Goal: Task Accomplishment & Management: Complete application form

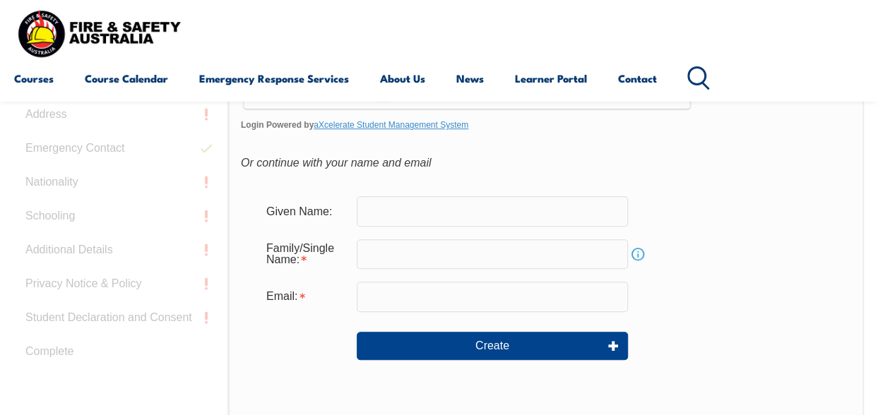
scroll to position [475, 0]
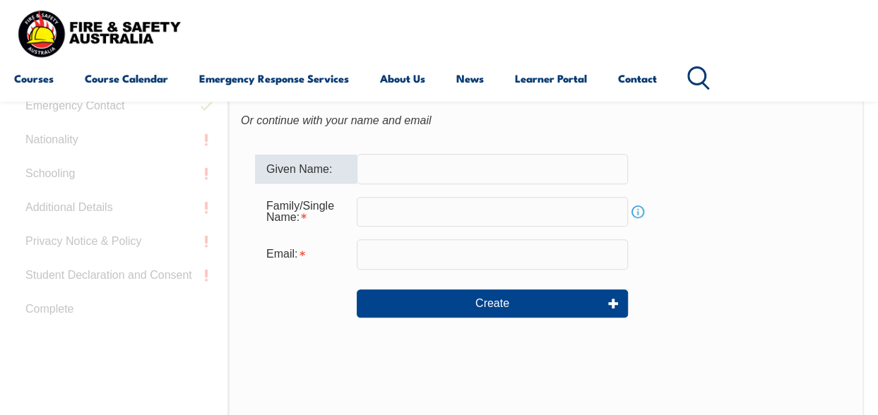
click at [367, 165] on input "text" at bounding box center [492, 169] width 271 height 30
type input "[PERSON_NAME]"
type input "HAWKER"
type input "[EMAIL_ADDRESS][DOMAIN_NAME]"
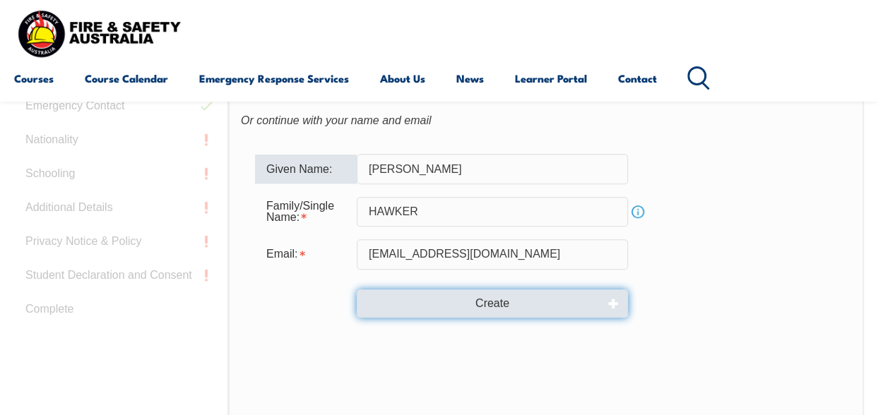
click at [496, 296] on button "Create" at bounding box center [492, 304] width 271 height 28
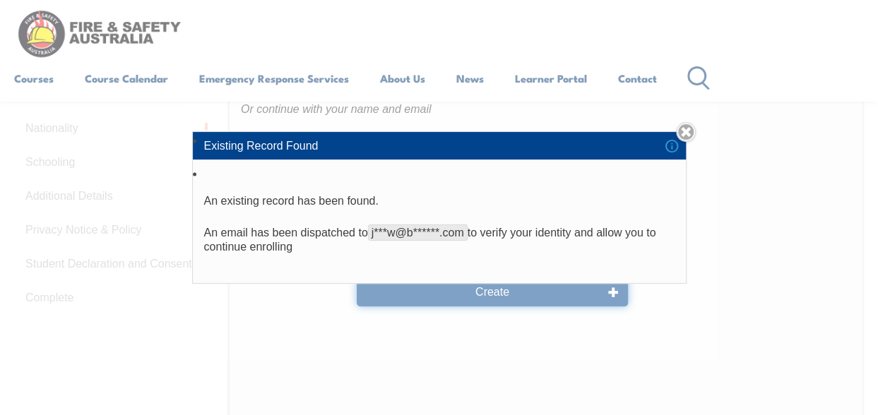
scroll to position [470, 0]
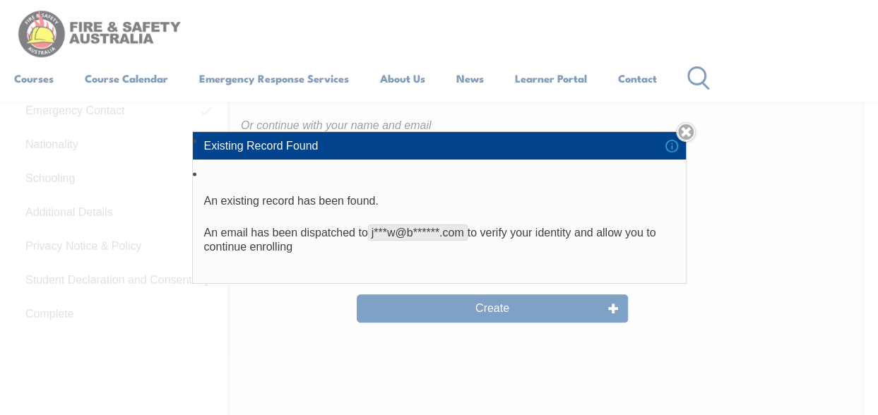
click at [489, 304] on div "Existing Record Found An existing record has been found. An email has been disp…" at bounding box center [439, 207] width 878 height 415
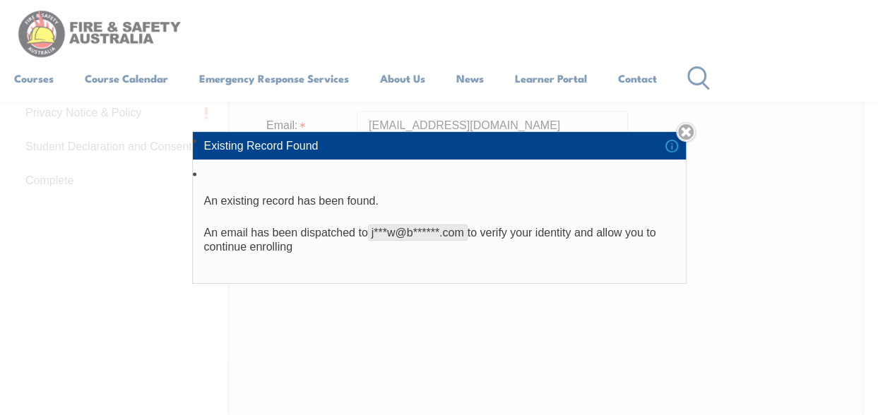
scroll to position [593, 0]
click at [685, 128] on link "Close" at bounding box center [686, 132] width 20 height 20
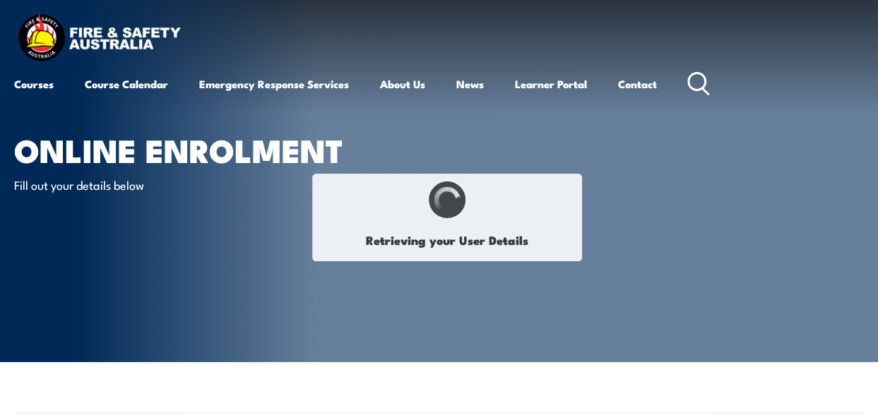
type input "[PERSON_NAME]"
type input "Hawker"
type input "[DATE]"
type input "4KM9E7DQWV"
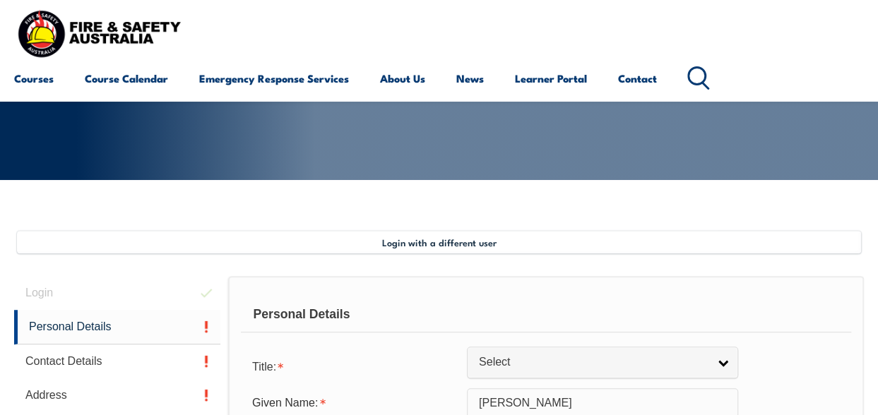
scroll to position [343, 0]
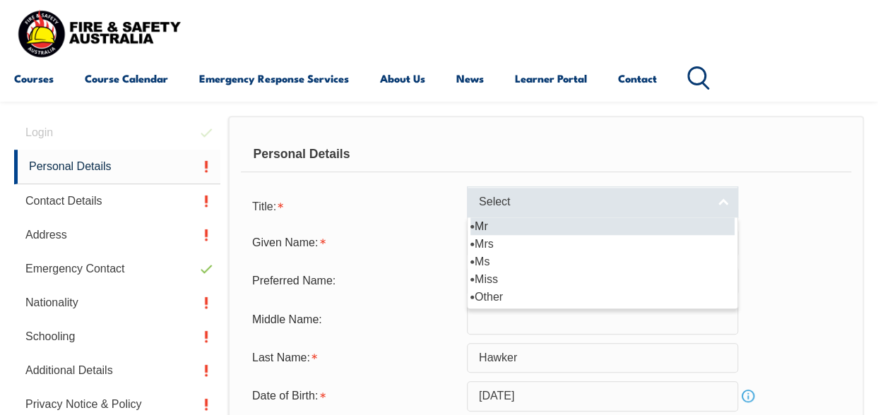
click at [725, 203] on link "Select" at bounding box center [602, 202] width 271 height 32
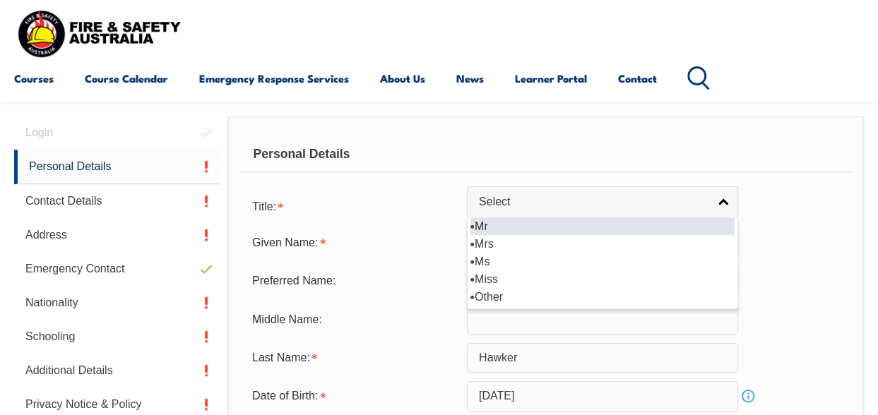
click at [473, 225] on li "Mr" at bounding box center [602, 227] width 264 height 18
select select "Mr"
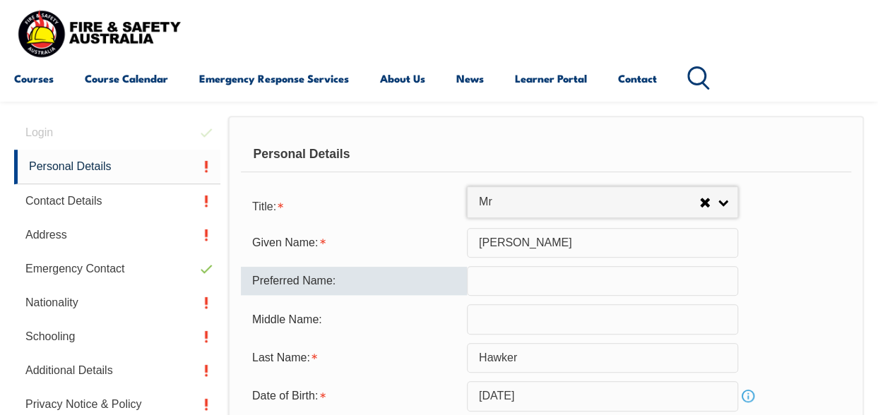
click at [481, 285] on input "text" at bounding box center [602, 281] width 271 height 30
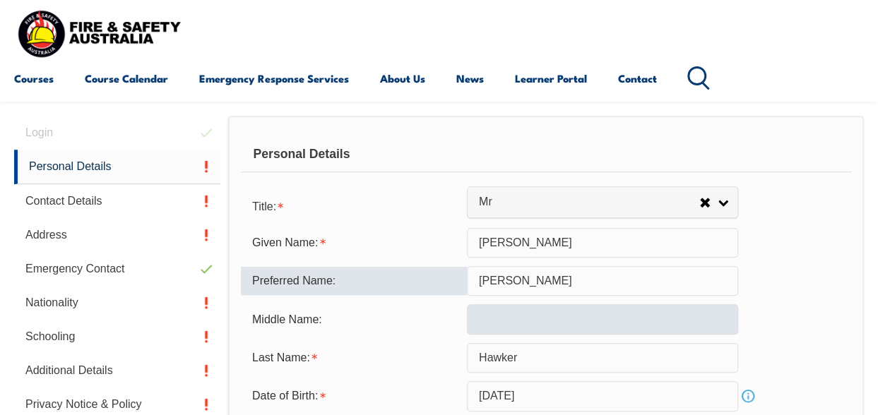
type input "[PERSON_NAME]"
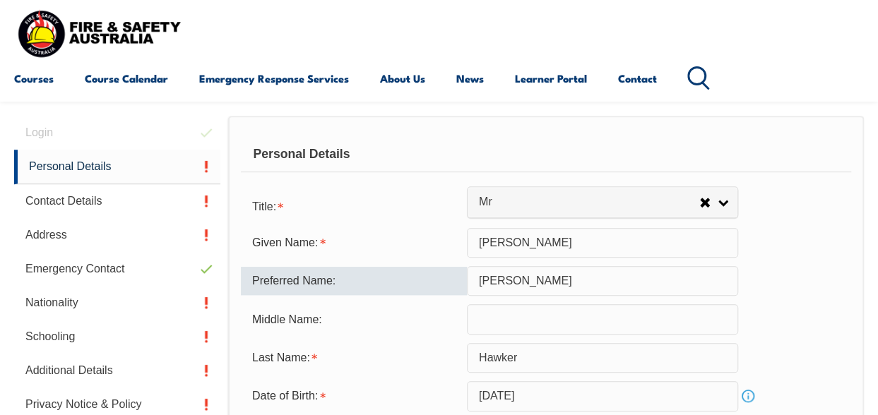
click at [483, 314] on input "text" at bounding box center [602, 319] width 271 height 30
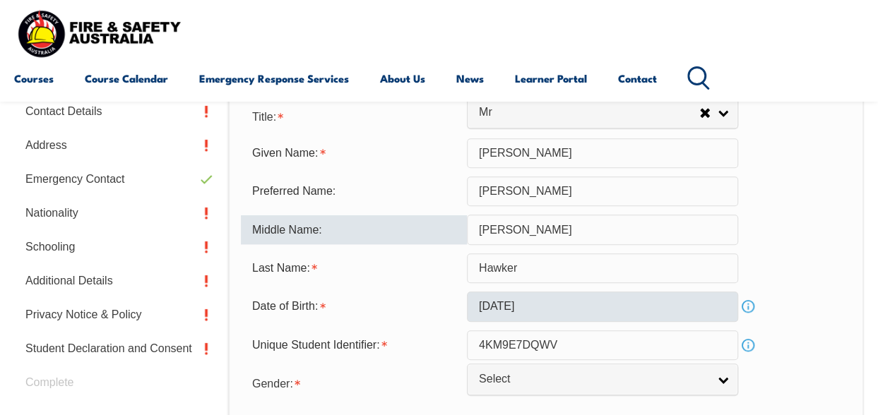
scroll to position [484, 0]
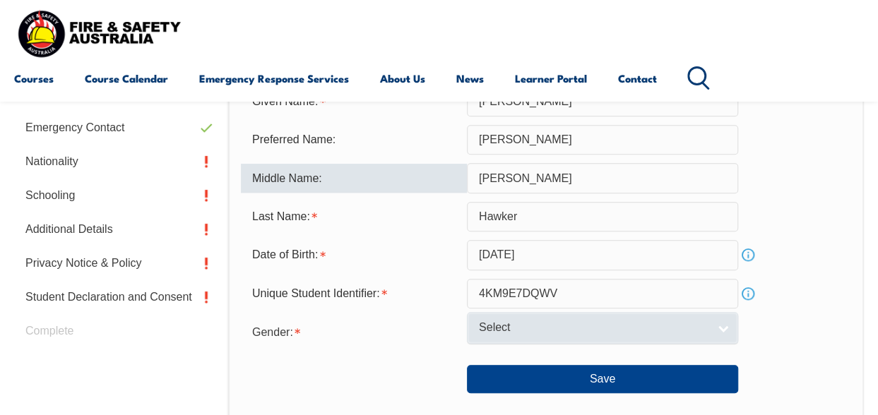
type input "[PERSON_NAME]"
click at [725, 324] on link "Select" at bounding box center [602, 328] width 271 height 32
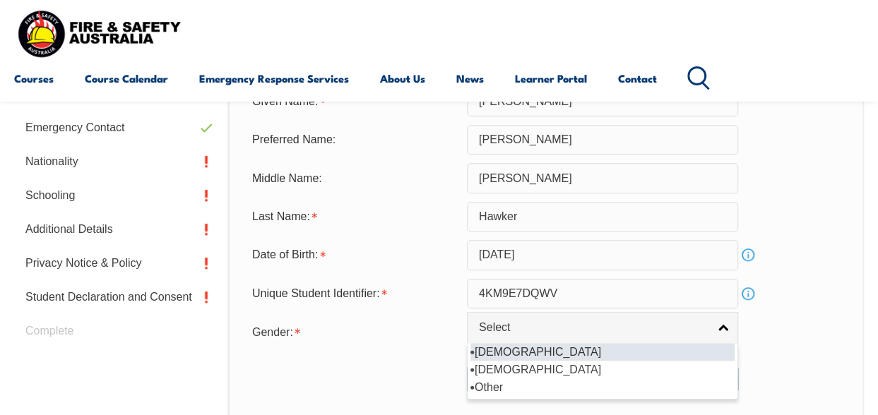
click at [495, 354] on li "[DEMOGRAPHIC_DATA]" at bounding box center [602, 352] width 264 height 18
select select "M"
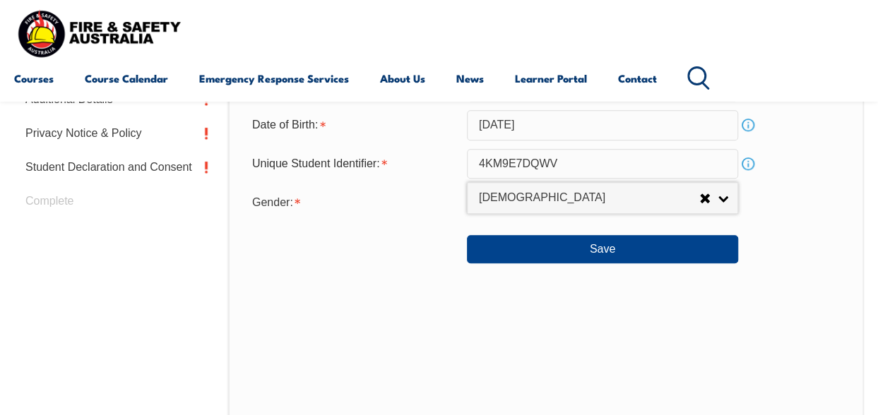
scroll to position [625, 0]
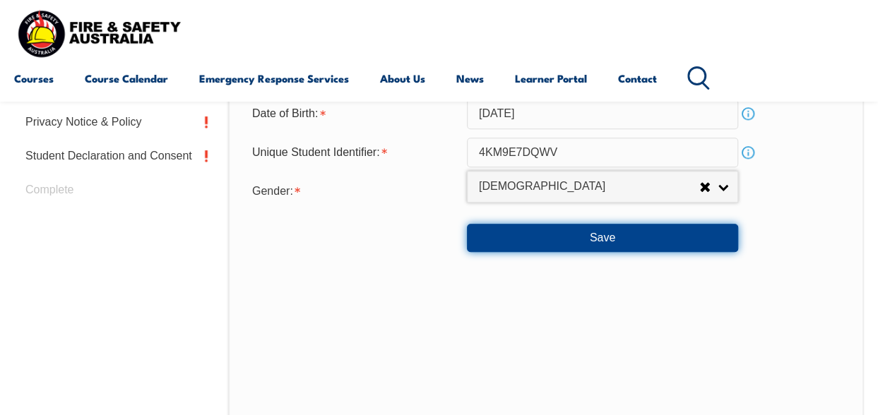
click at [606, 239] on button "Save" at bounding box center [602, 238] width 271 height 28
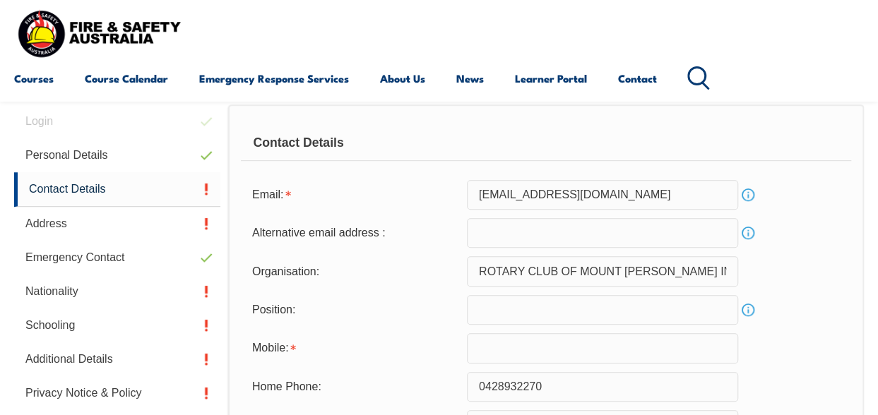
scroll to position [343, 0]
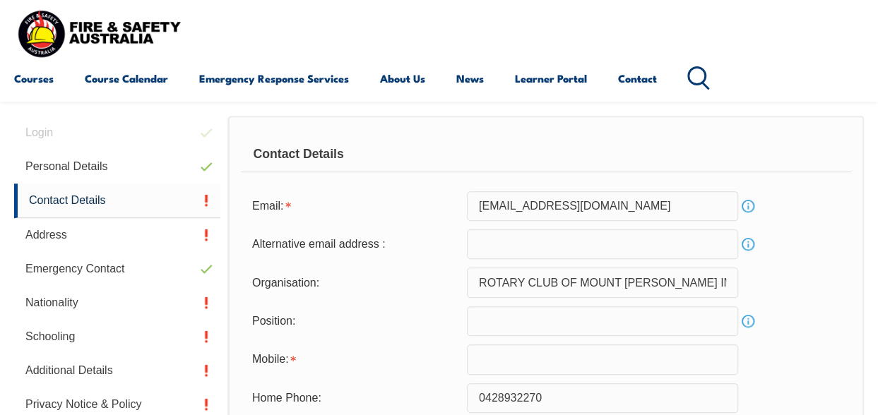
click at [750, 244] on link "Info" at bounding box center [748, 244] width 20 height 20
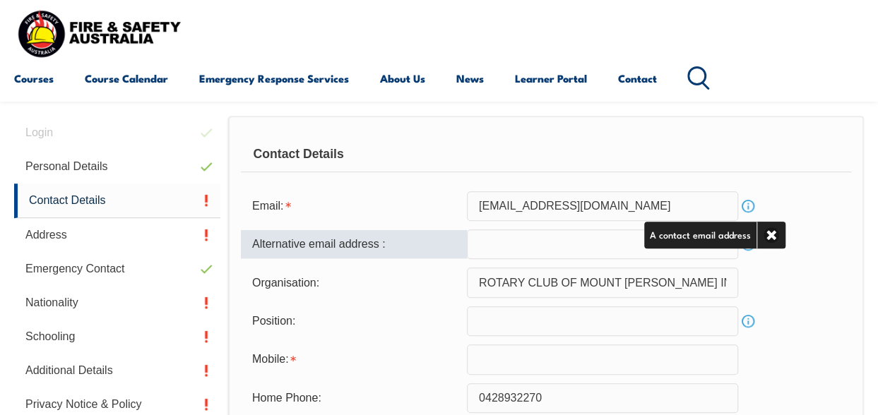
click at [477, 248] on input "email" at bounding box center [602, 245] width 271 height 30
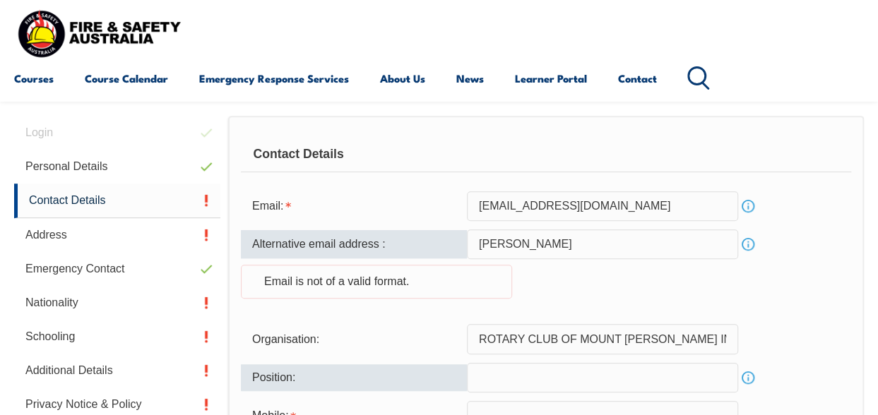
type input "[PERSON_NAME][EMAIL_ADDRESS][DOMAIN_NAME]"
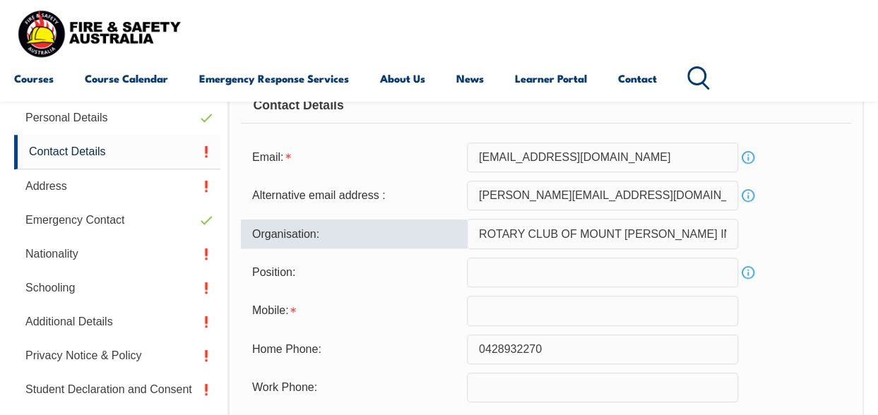
scroll to position [413, 0]
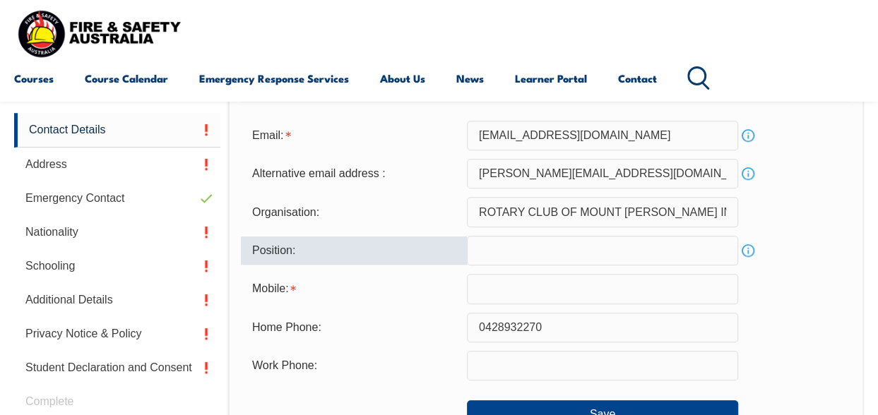
click at [483, 249] on input "text" at bounding box center [602, 251] width 271 height 30
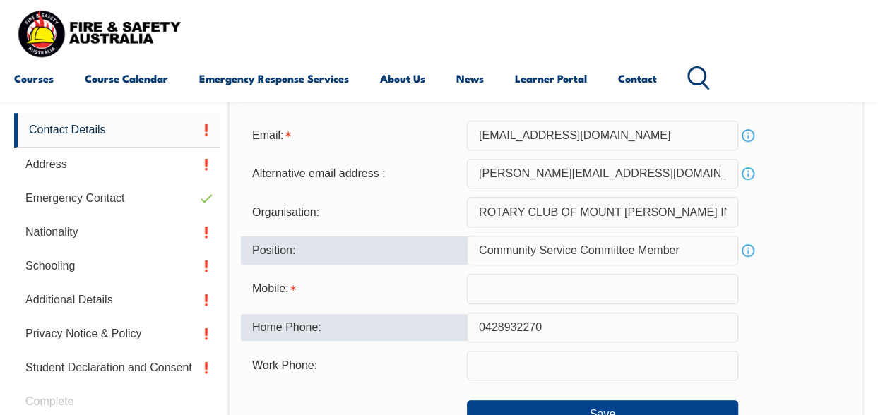
type input "Community Service Committee Member"
click at [329, 328] on div "Home Phone:" at bounding box center [354, 327] width 226 height 27
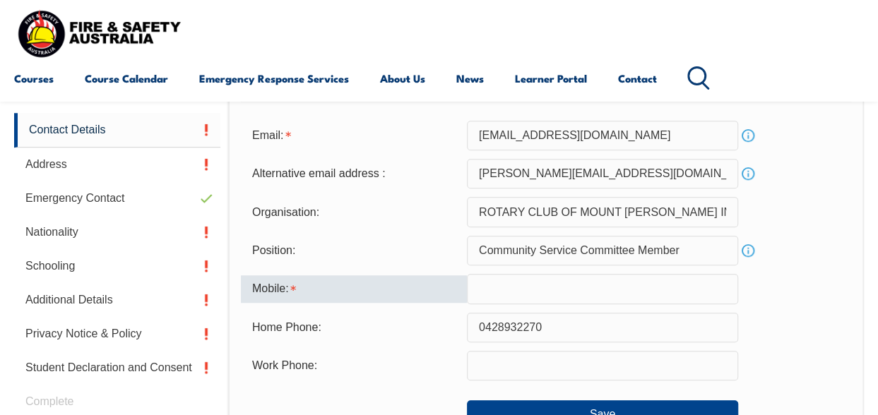
click at [313, 286] on div "Mobile:" at bounding box center [354, 288] width 226 height 27
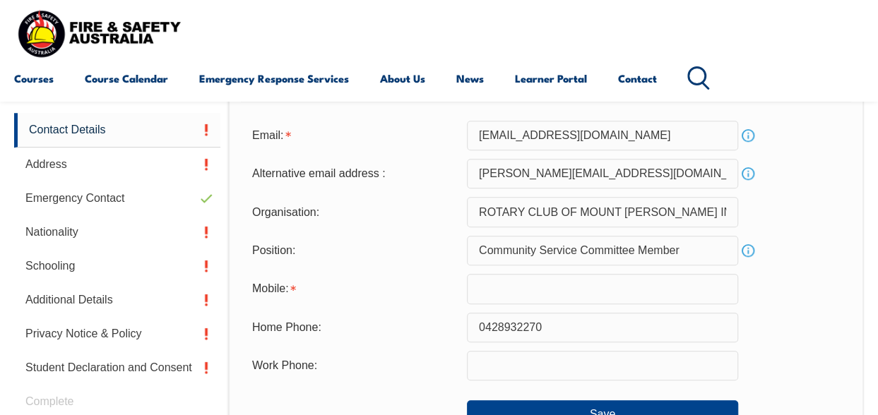
click at [489, 282] on input "text" at bounding box center [602, 289] width 271 height 30
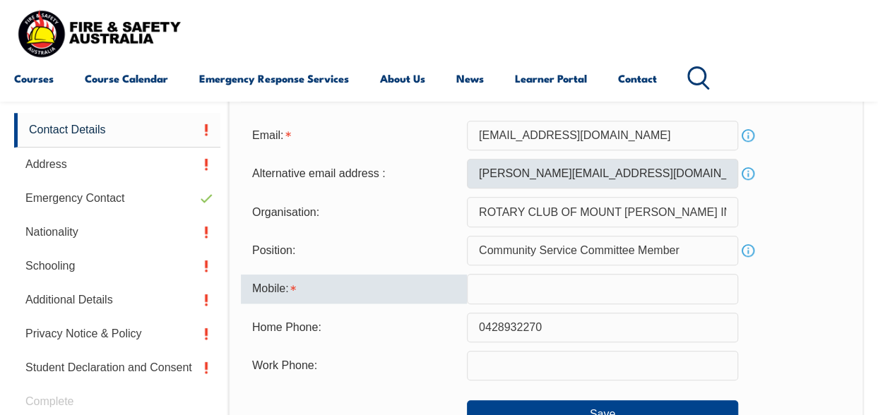
type input "0428932270"
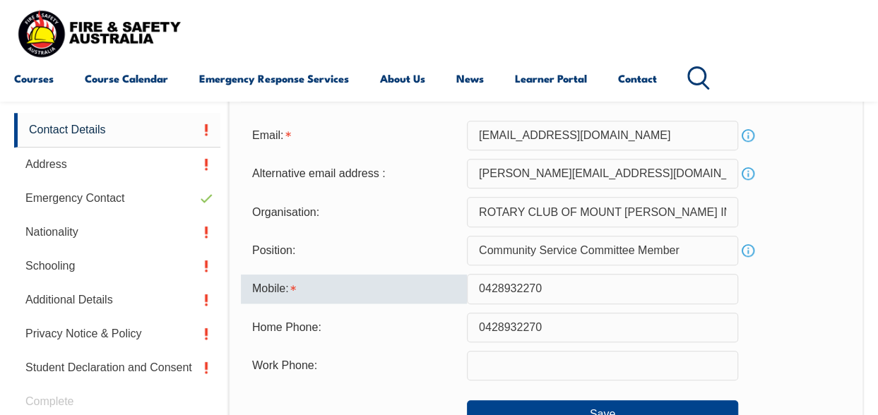
click at [475, 325] on input "0428932270" at bounding box center [602, 328] width 271 height 30
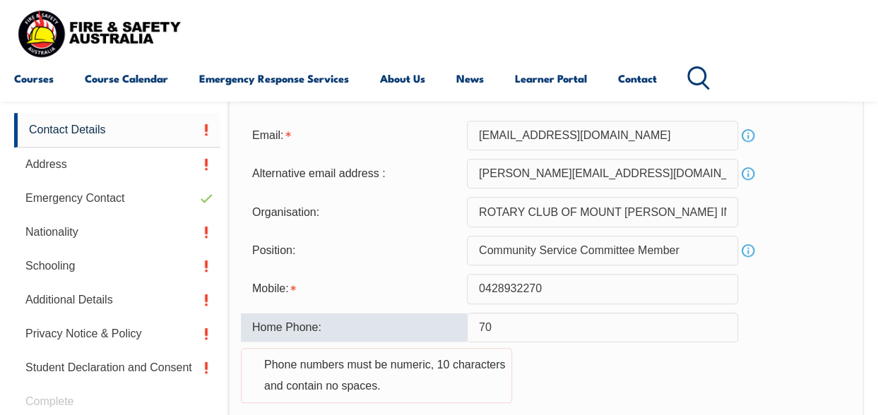
type input "0"
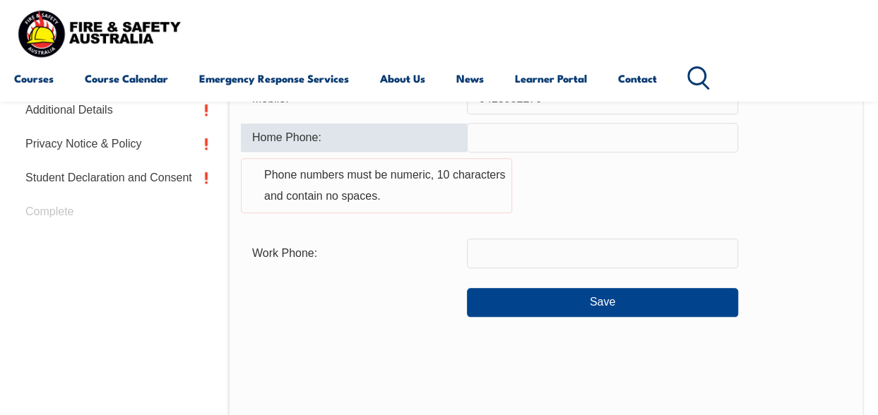
scroll to position [625, 0]
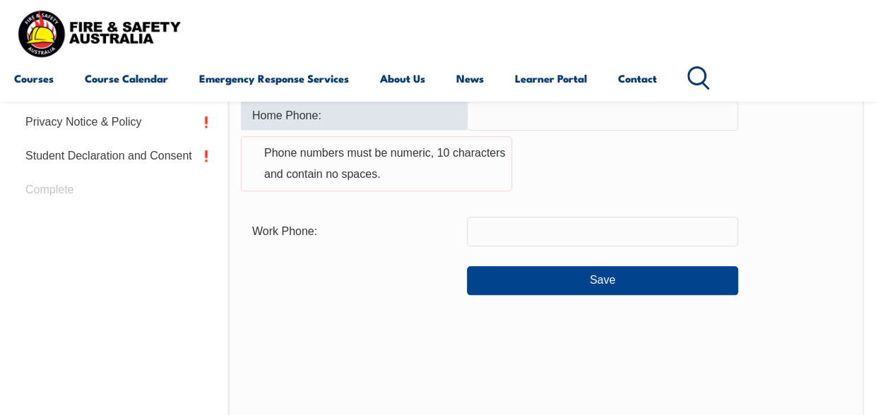
click at [494, 232] on input "text" at bounding box center [602, 232] width 271 height 30
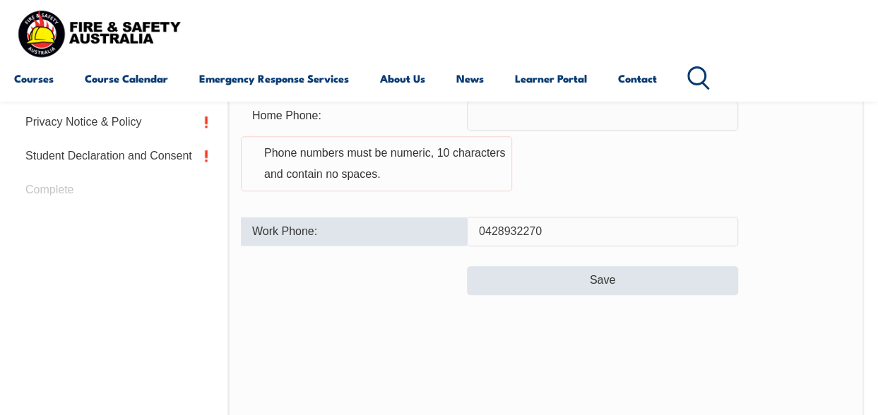
type input "0428932270"
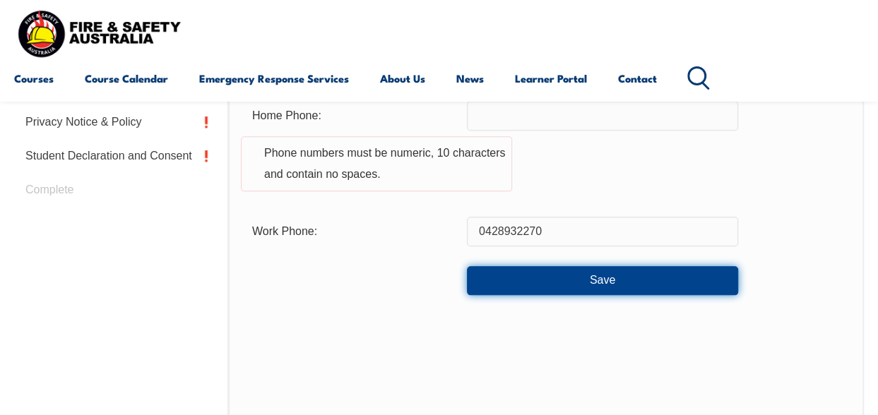
click at [574, 276] on button "Save" at bounding box center [602, 280] width 271 height 28
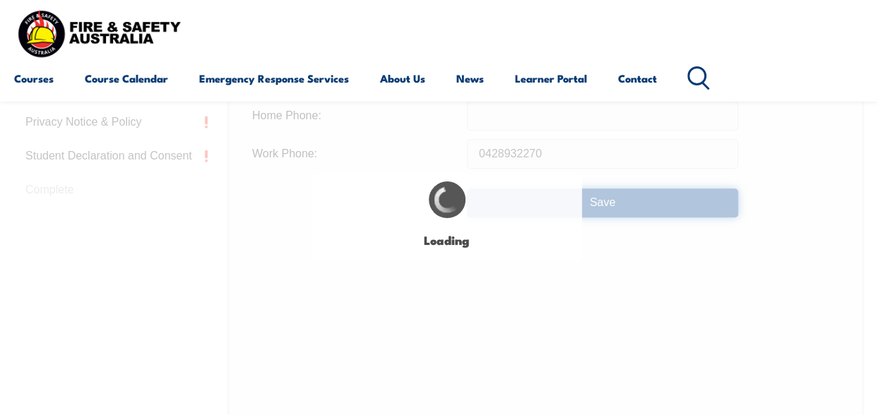
type input "0428932270"
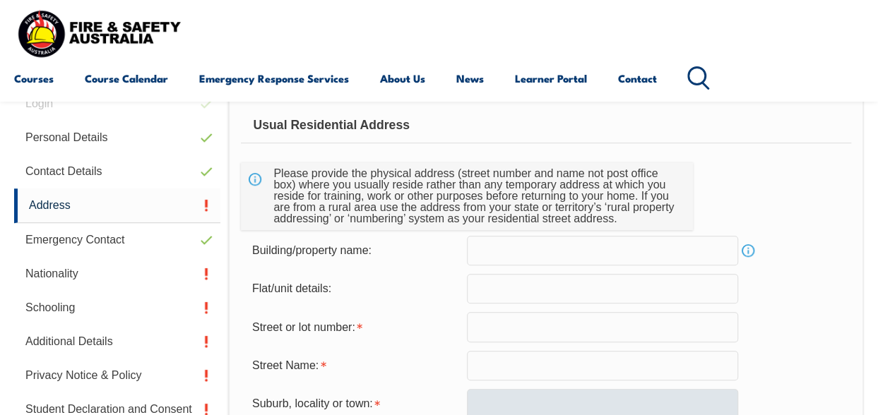
scroll to position [343, 0]
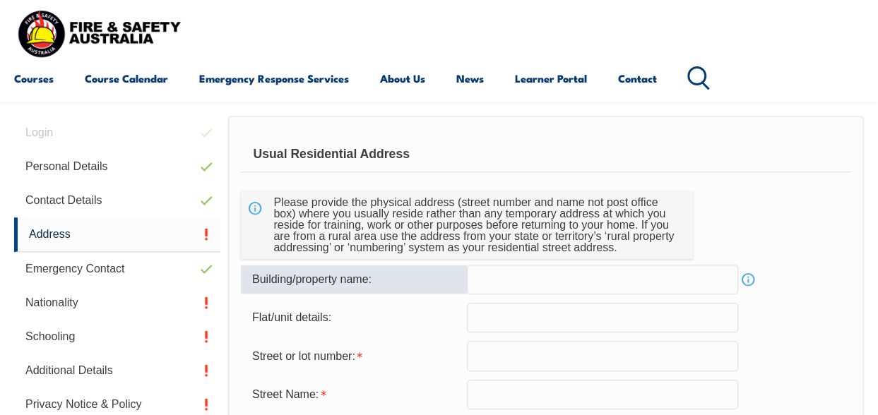
click at [488, 277] on input "text" at bounding box center [602, 280] width 271 height 30
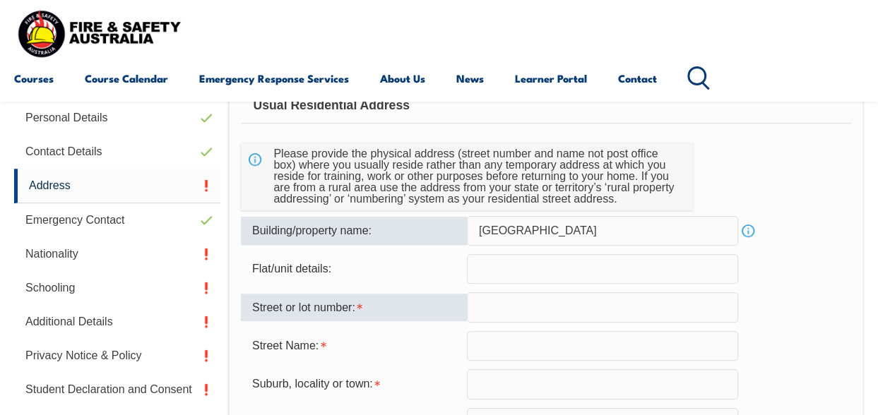
scroll to position [413, 0]
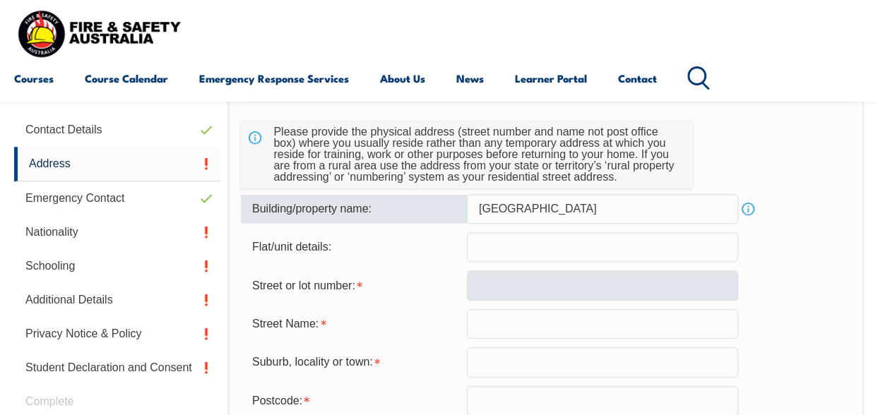
type input "[GEOGRAPHIC_DATA]"
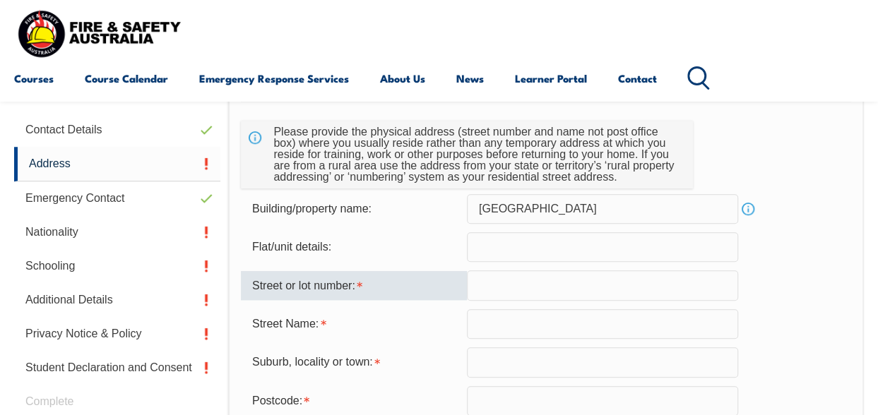
click at [481, 285] on input "text" at bounding box center [602, 285] width 271 height 30
type input "Dumas Street"
type input "MOUNT [PERSON_NAME]"
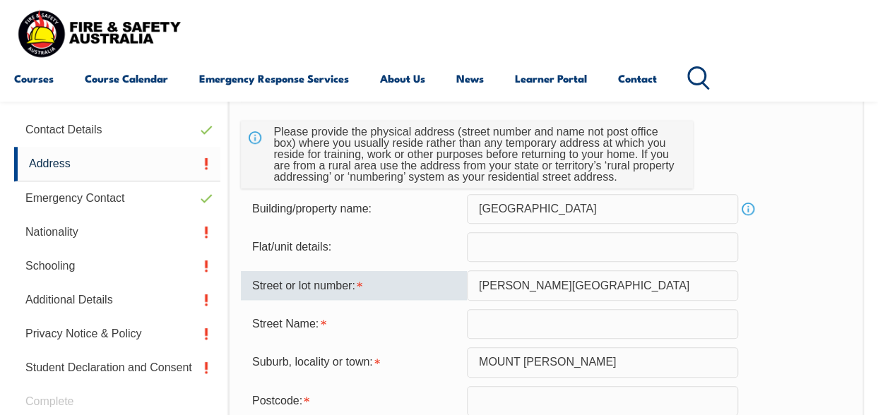
type input "5251"
select select "1101"
click at [484, 286] on input "Dumas Street" at bounding box center [602, 285] width 271 height 30
click at [475, 285] on input "Dumas Street" at bounding box center [602, 285] width 271 height 30
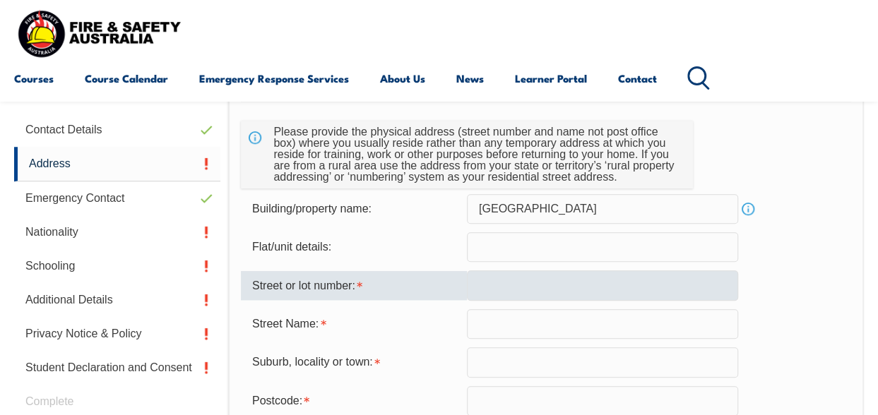
select select
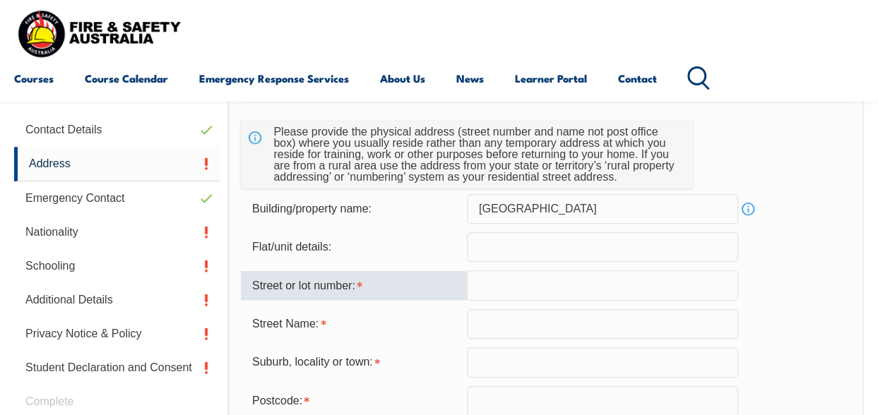
click at [484, 286] on input "text" at bounding box center [602, 285] width 271 height 30
type input "18 Native Aven"
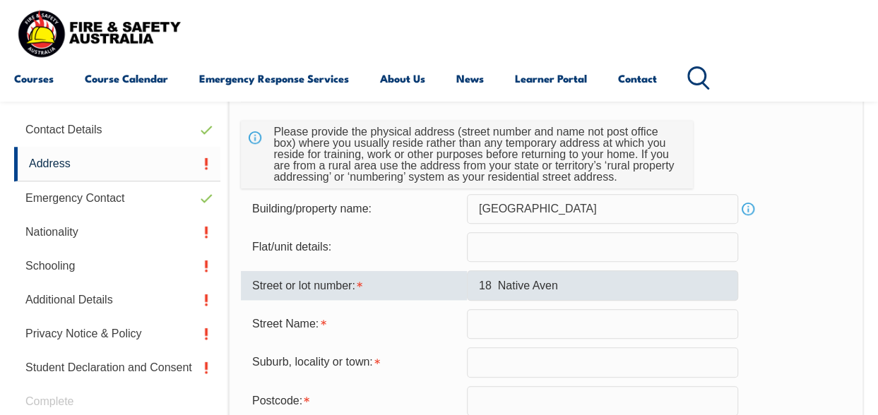
type input "Mount [PERSON_NAME]"
type input "MOUNT [PERSON_NAME]"
type input "5251"
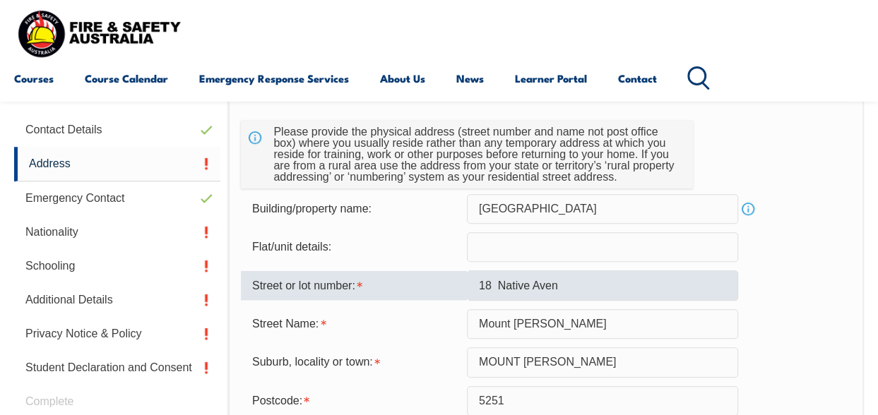
select select "1101"
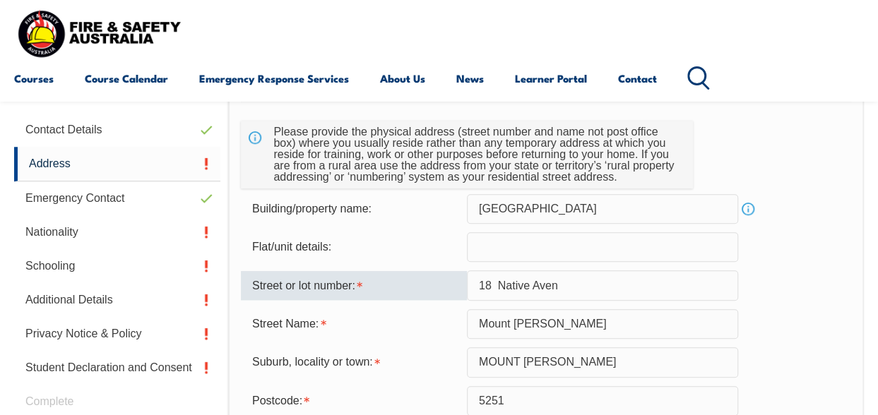
click at [565, 285] on input "18 Native Aven" at bounding box center [602, 285] width 271 height 30
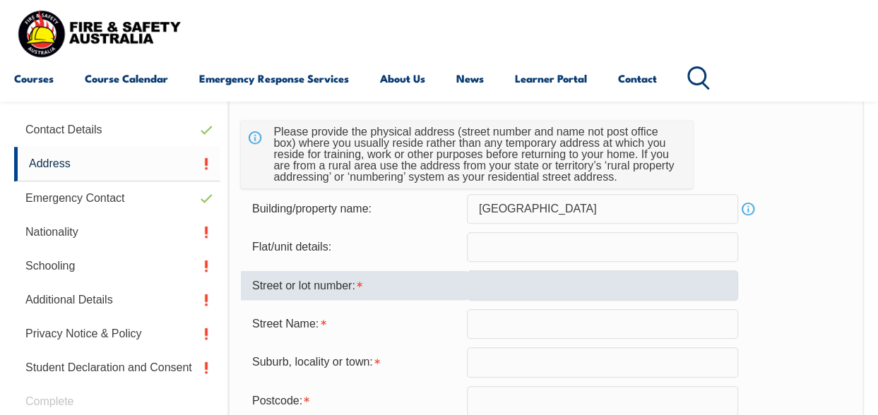
select select
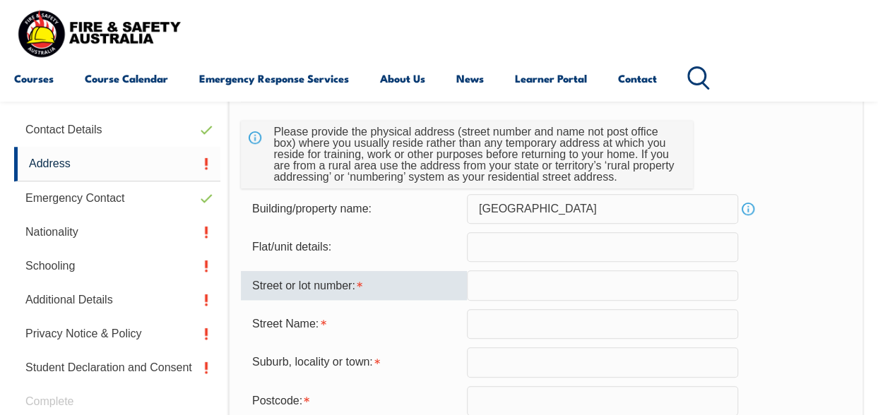
click at [482, 285] on input "text" at bounding box center [602, 285] width 271 height 30
click at [477, 285] on input "text" at bounding box center [602, 285] width 271 height 30
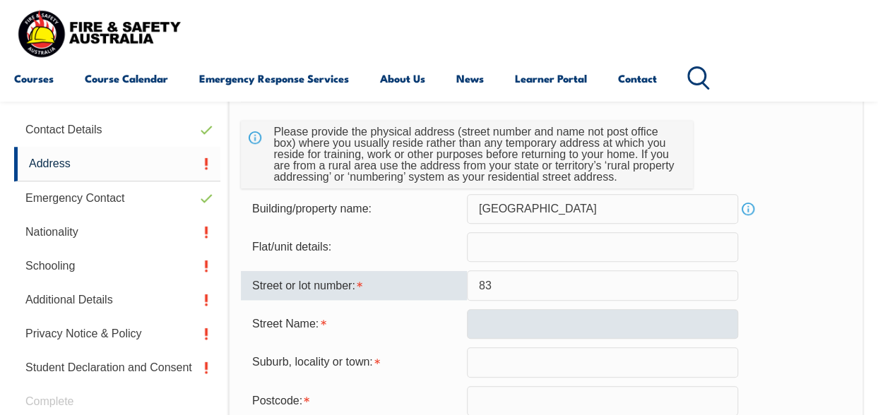
type input "83"
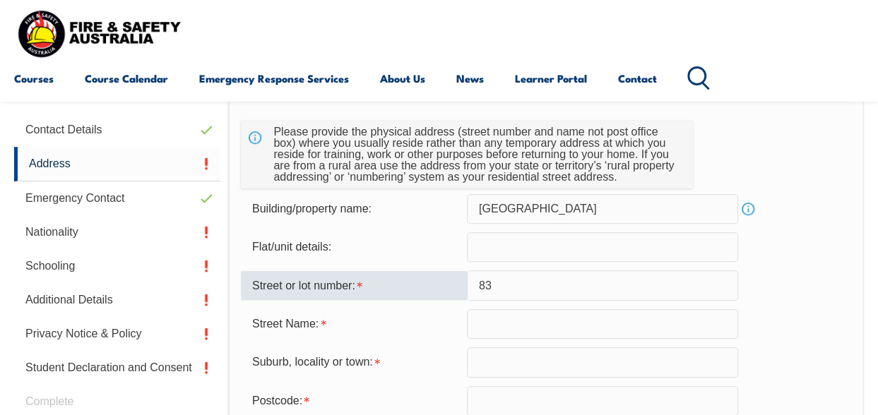
click at [482, 328] on input "text" at bounding box center [602, 324] width 271 height 30
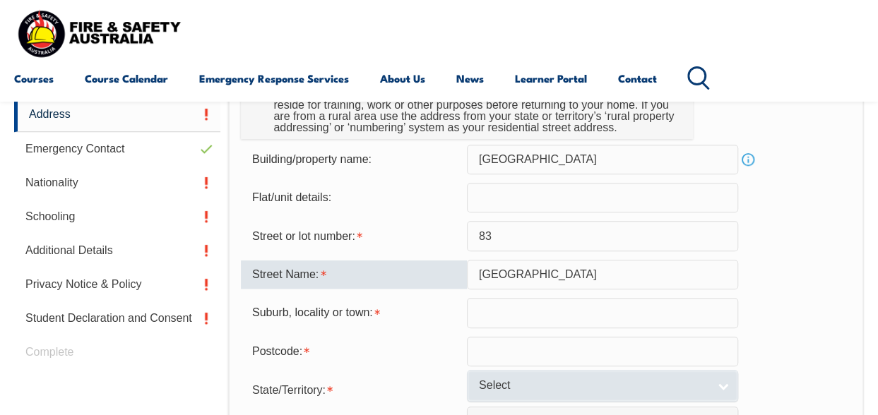
scroll to position [484, 0]
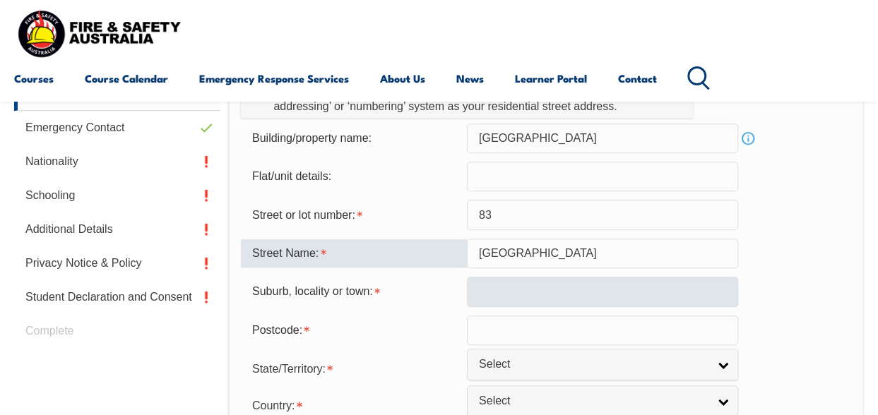
type input "[GEOGRAPHIC_DATA]"
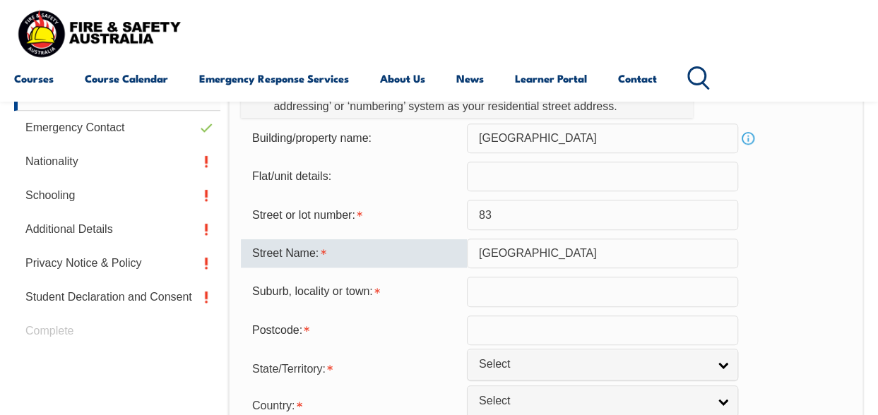
click at [481, 291] on input "text" at bounding box center [602, 292] width 271 height 30
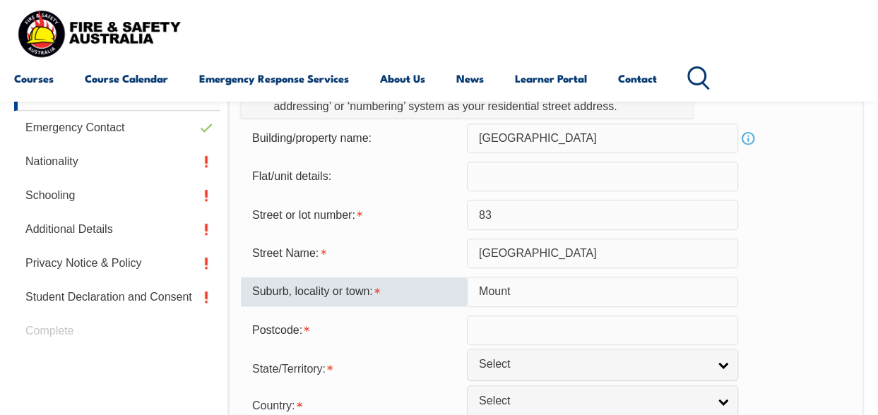
click at [514, 291] on input "Mount" at bounding box center [602, 292] width 271 height 30
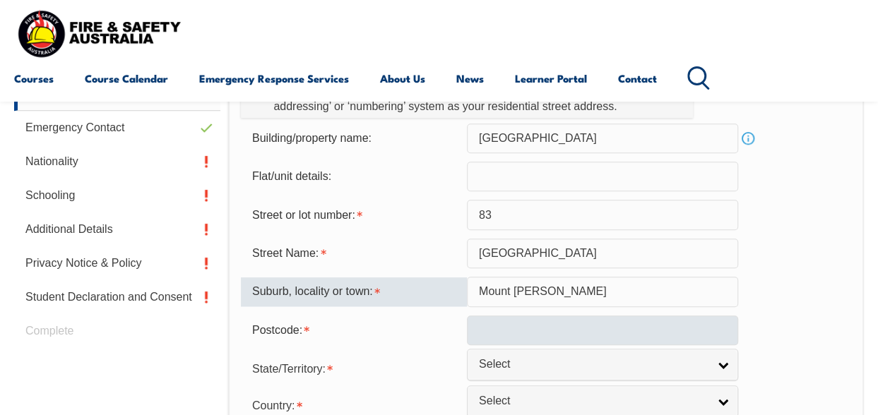
type input "Mount [PERSON_NAME]"
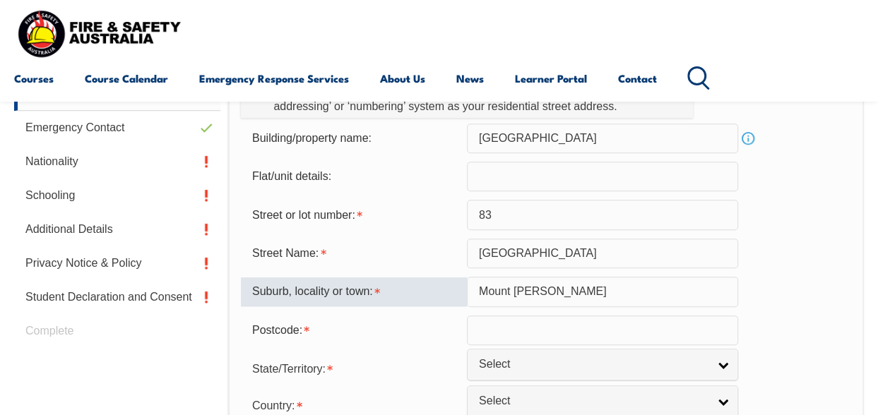
click at [476, 333] on input "text" at bounding box center [602, 331] width 271 height 30
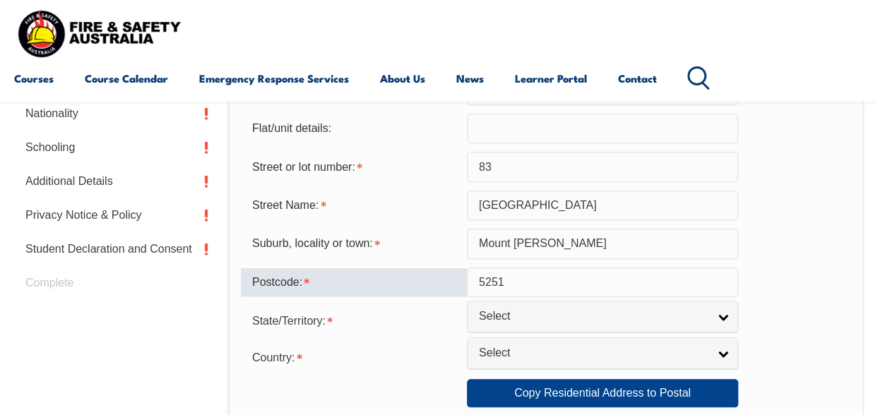
scroll to position [554, 0]
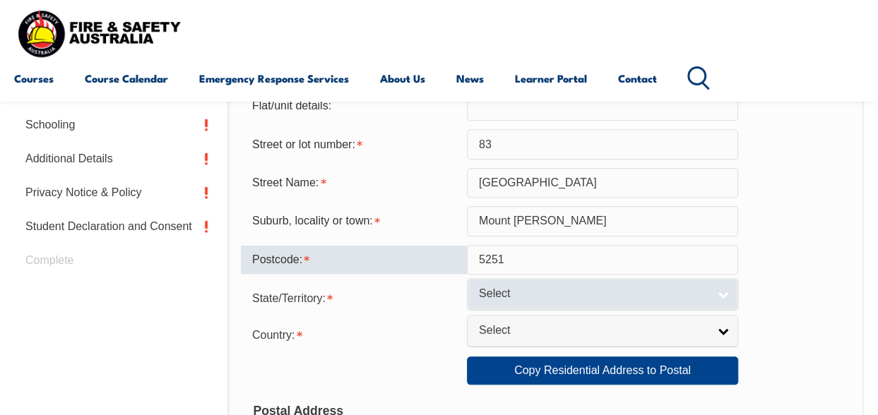
type input "5251"
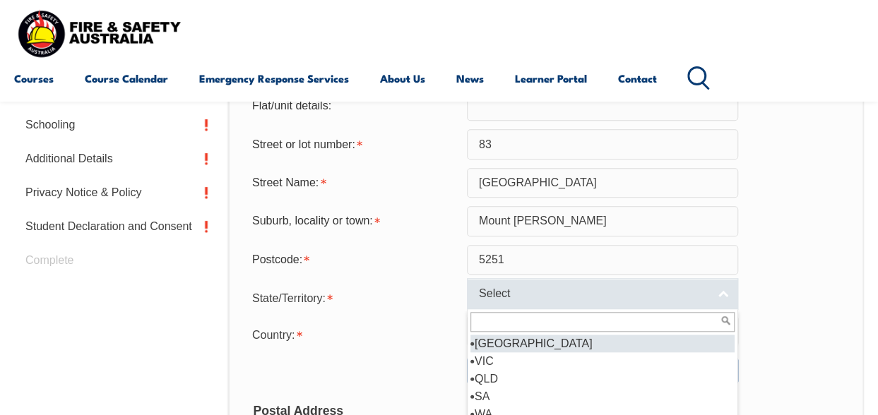
click at [722, 290] on link "Select" at bounding box center [602, 294] width 271 height 32
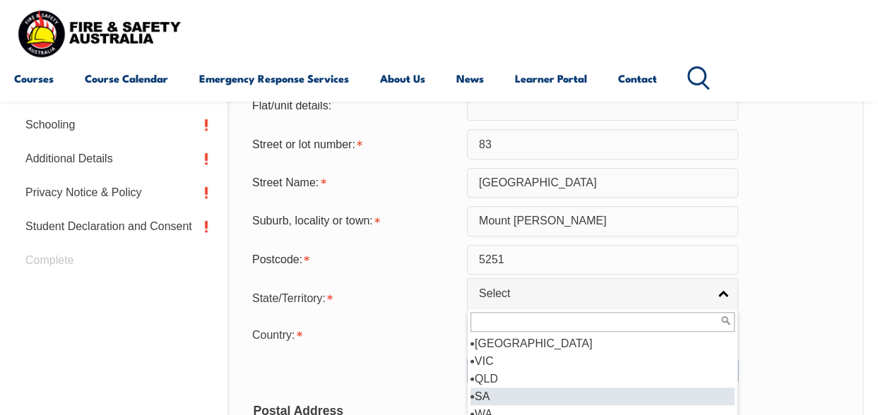
scroll to position [7, 0]
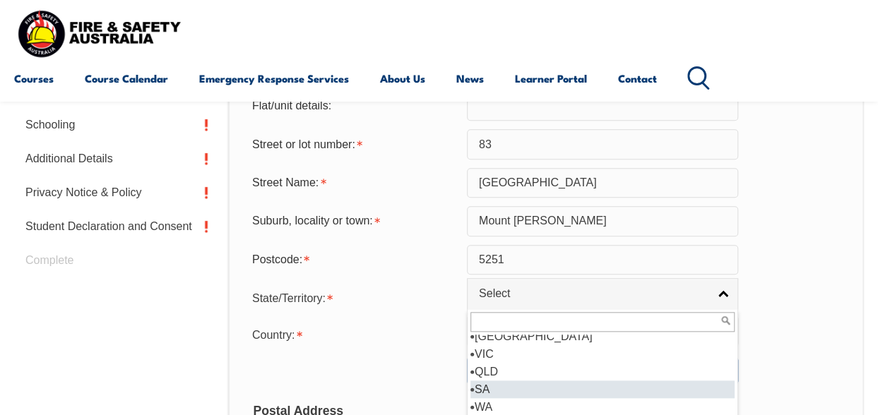
click at [499, 383] on li "SA" at bounding box center [602, 390] width 264 height 18
select select "SA"
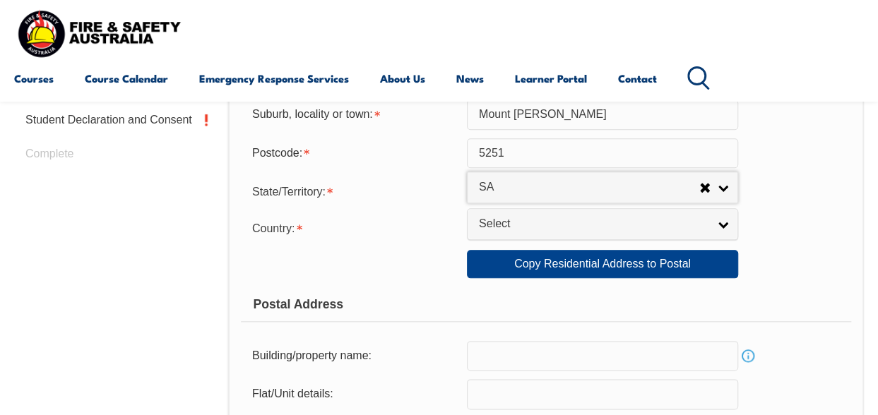
scroll to position [696, 0]
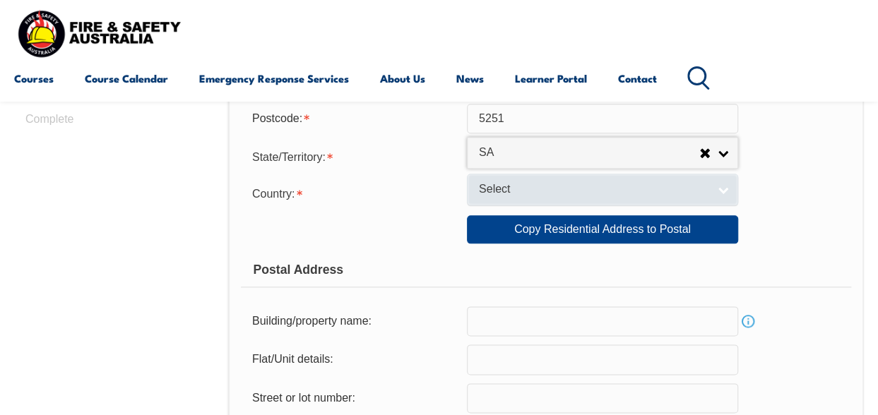
click at [727, 189] on link "Select" at bounding box center [602, 190] width 271 height 32
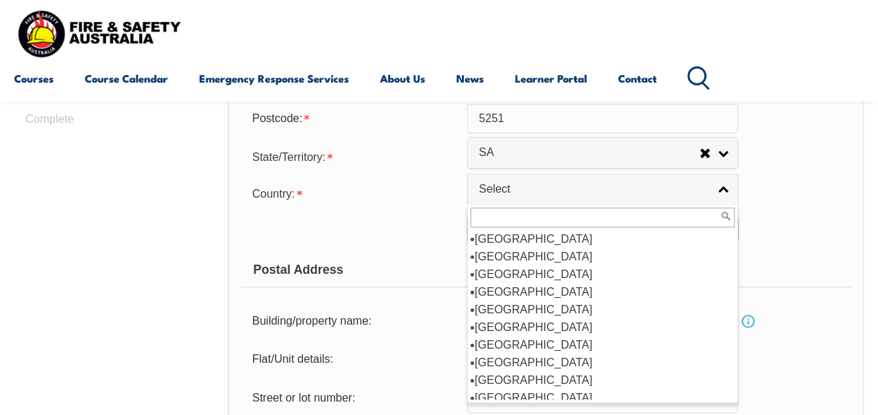
scroll to position [212, 0]
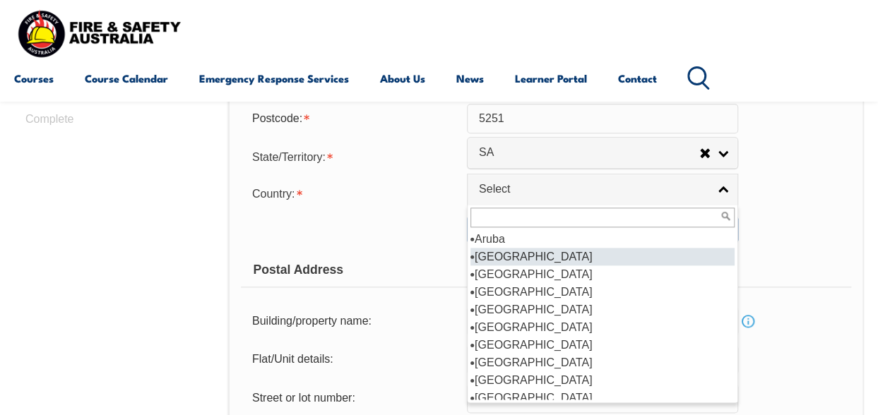
click at [511, 253] on li "[GEOGRAPHIC_DATA]" at bounding box center [602, 257] width 264 height 18
select select "1101"
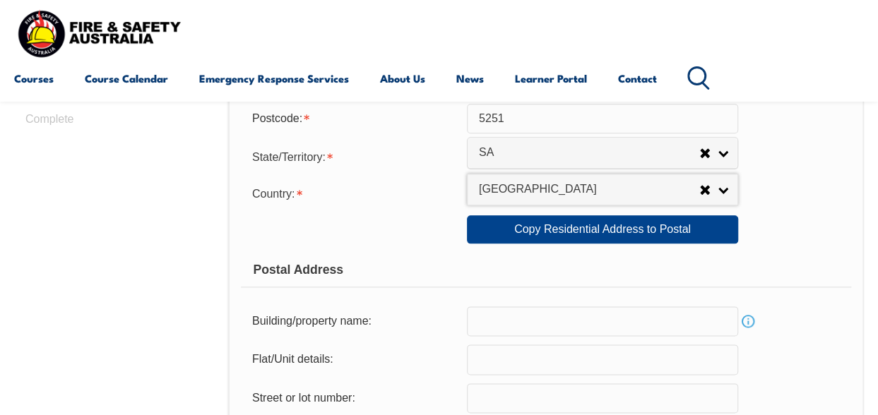
click at [481, 321] on input "text" at bounding box center [602, 321] width 271 height 30
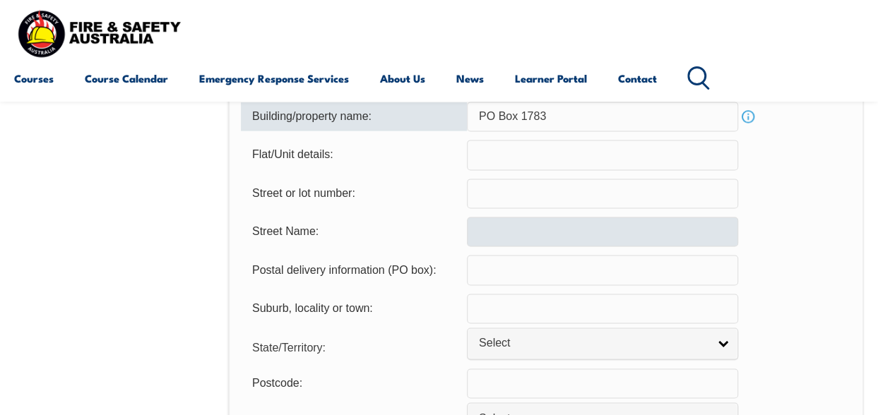
scroll to position [907, 0]
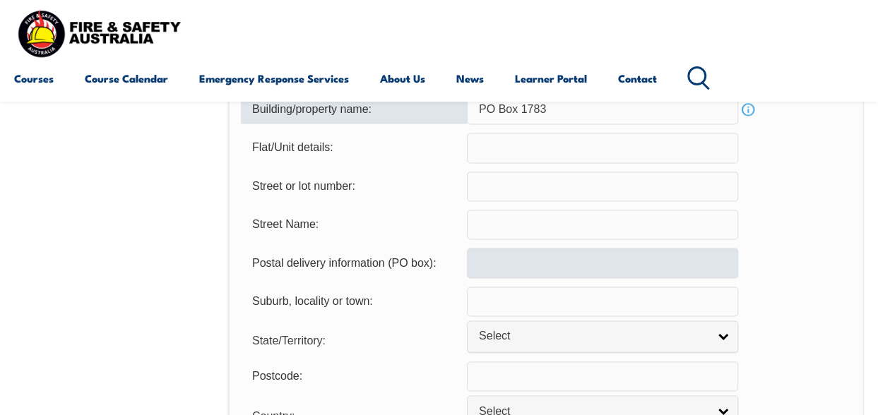
type input "PO Box 1783"
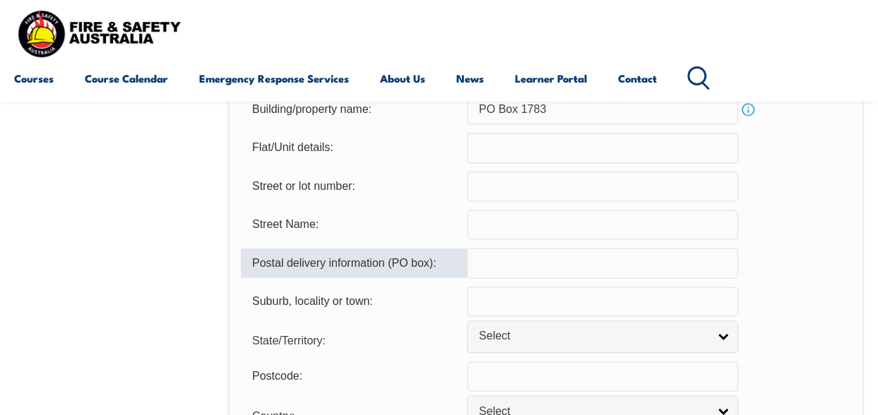
click at [482, 266] on input "text" at bounding box center [602, 263] width 271 height 30
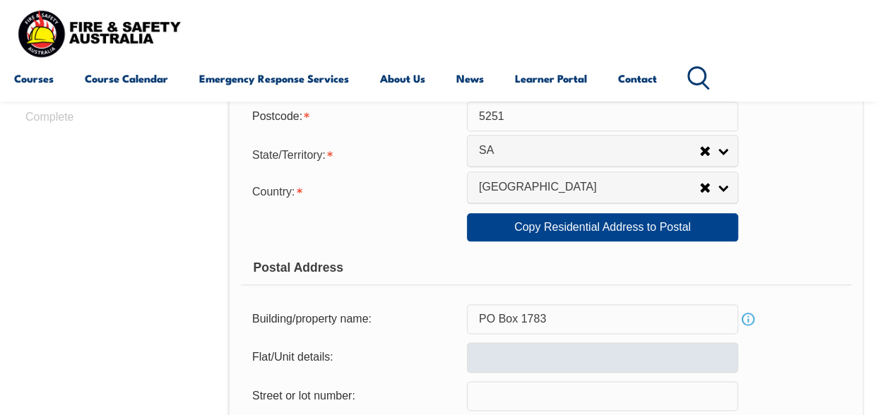
scroll to position [696, 0]
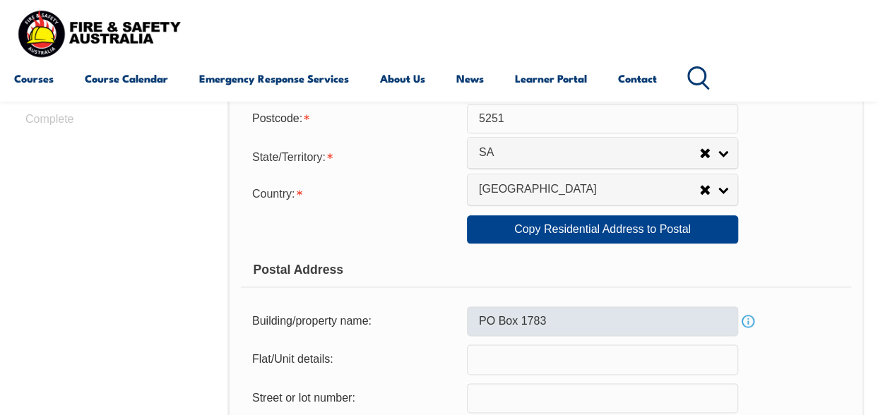
type input "P O Box 1883"
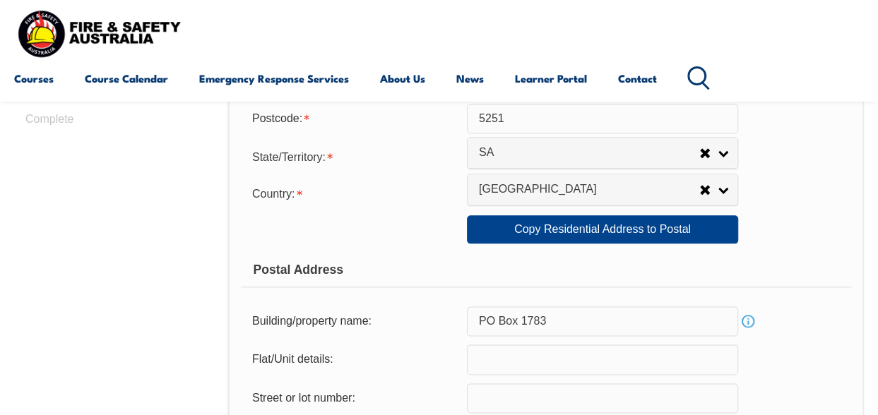
click at [474, 321] on input "PO Box 1783" at bounding box center [602, 321] width 271 height 30
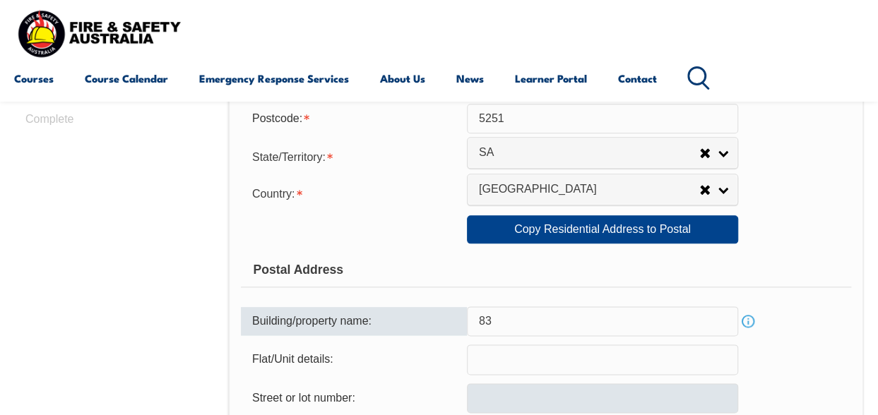
type input "3"
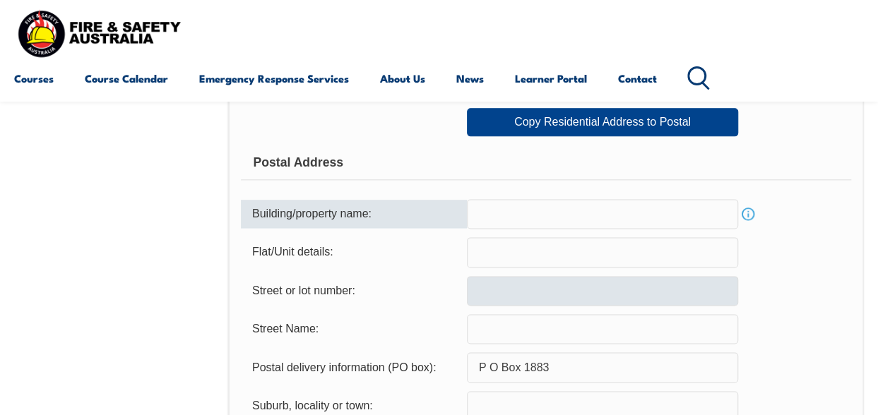
scroll to position [837, 0]
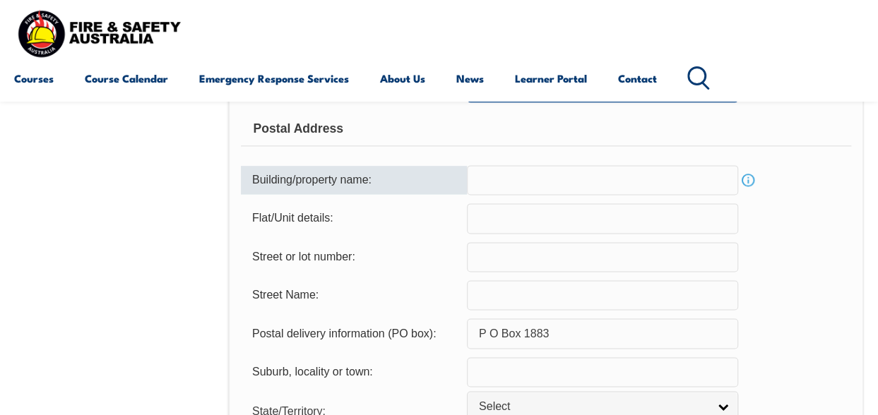
click at [482, 333] on input "P O Box 1883" at bounding box center [602, 334] width 271 height 30
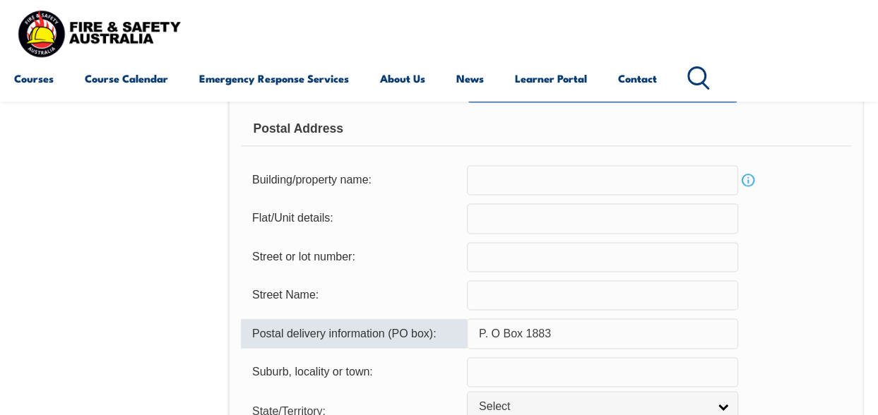
click at [499, 331] on input "P. O Box 1883" at bounding box center [602, 334] width 271 height 30
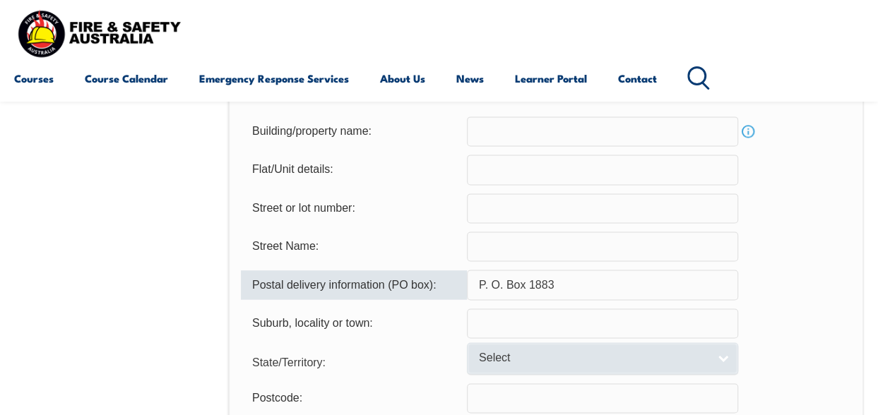
scroll to position [907, 0]
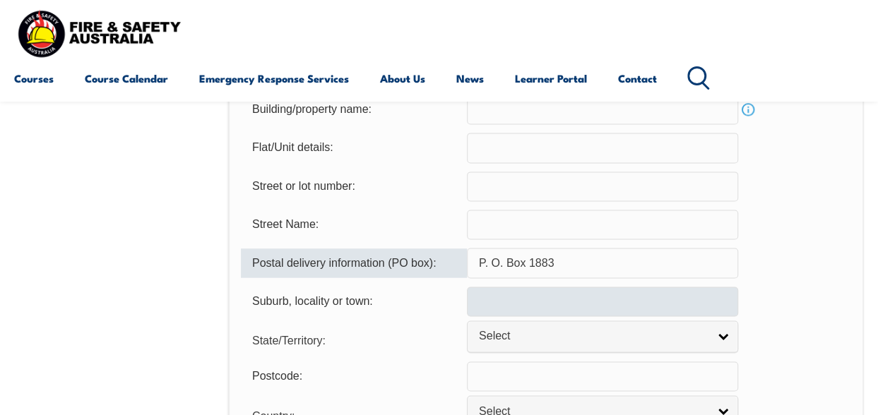
type input "P. O. Box 1883"
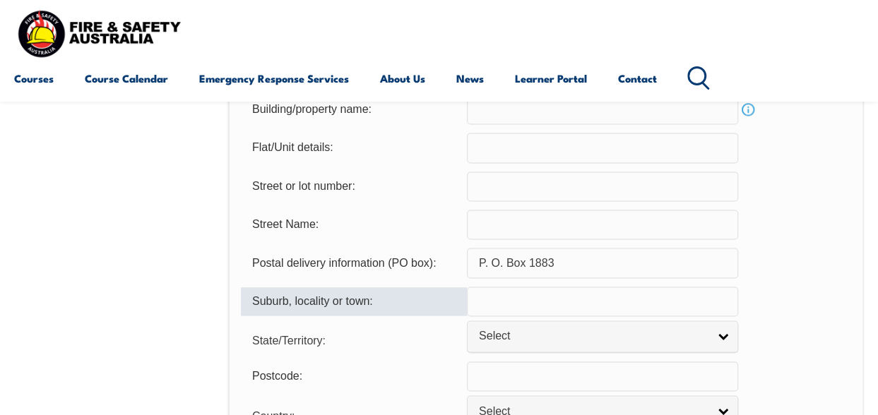
drag, startPoint x: 480, startPoint y: 299, endPoint x: 482, endPoint y: 307, distance: 8.6
click at [480, 299] on input "text" at bounding box center [602, 302] width 271 height 30
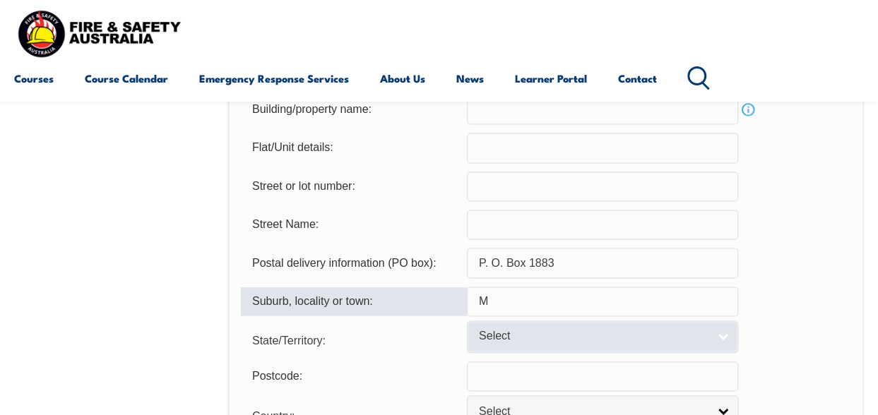
type input "MOUNT [PERSON_NAME]"
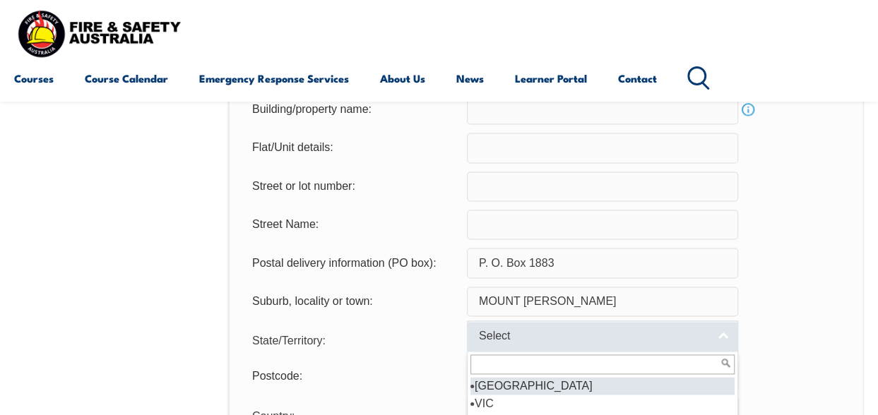
click at [723, 329] on link "Select" at bounding box center [602, 337] width 271 height 32
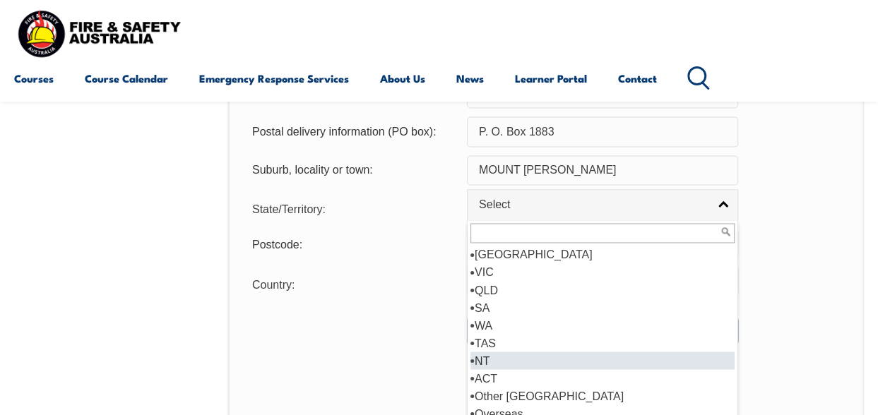
scroll to position [1049, 0]
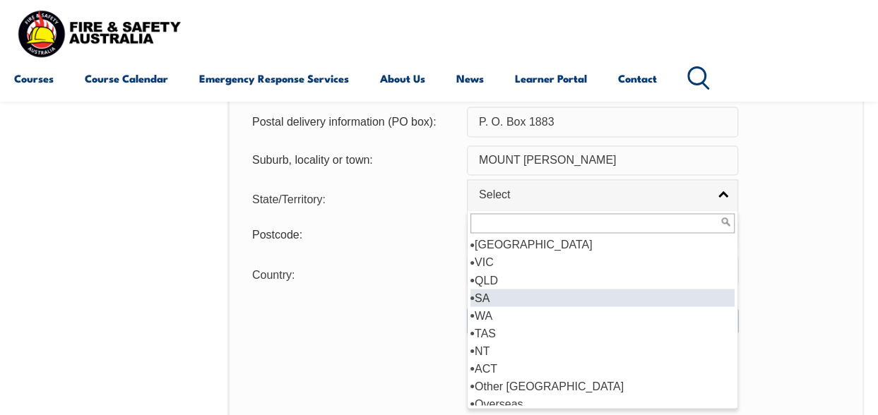
click at [482, 297] on li "SA" at bounding box center [602, 298] width 264 height 18
select select "SA"
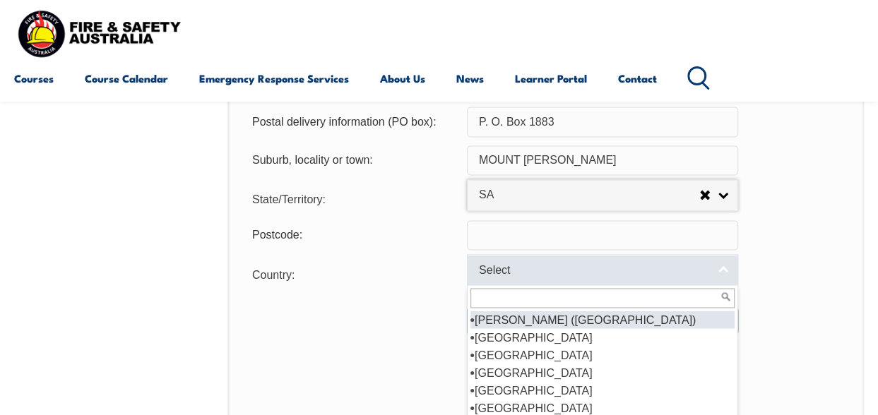
click at [729, 265] on link "Select" at bounding box center [602, 270] width 271 height 32
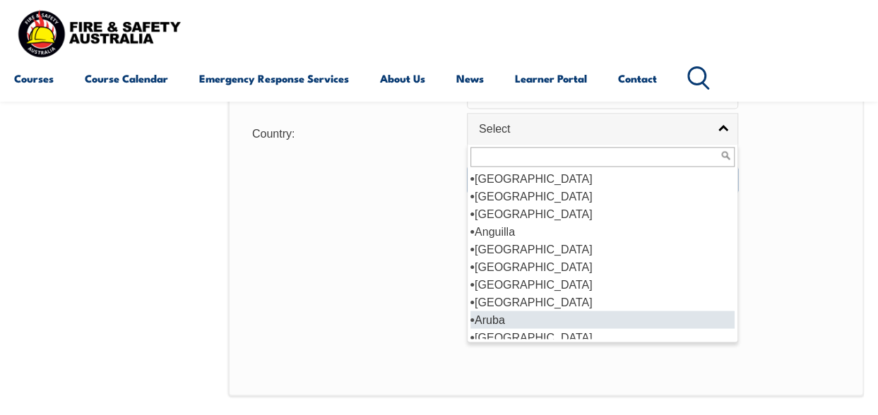
scroll to position [141, 0]
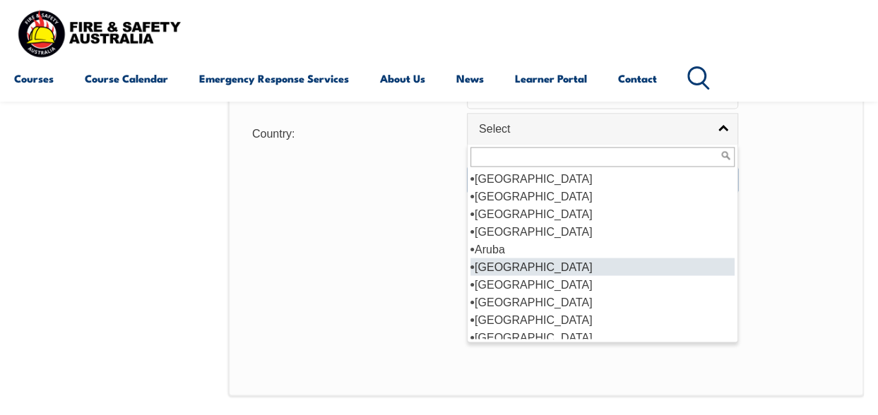
click at [504, 263] on li "[GEOGRAPHIC_DATA]" at bounding box center [602, 267] width 264 height 18
select select "1101"
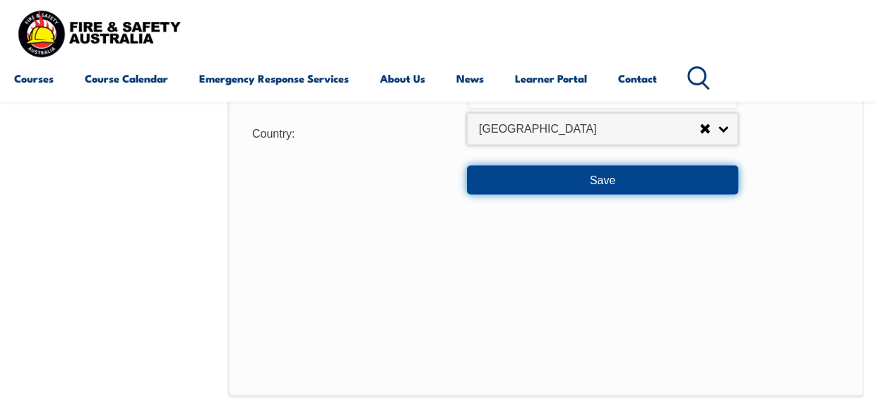
click at [601, 178] on button "Save" at bounding box center [602, 179] width 271 height 28
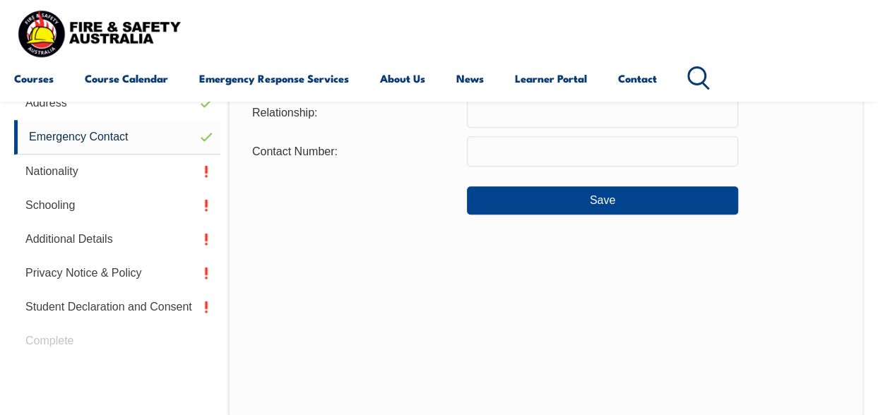
scroll to position [343, 0]
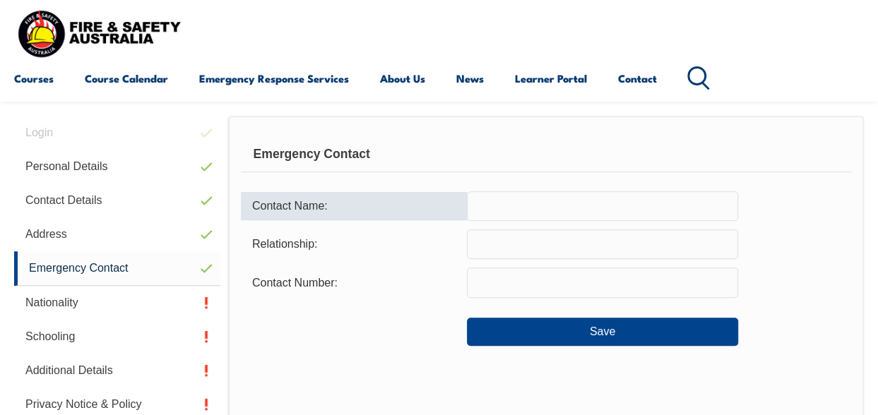
click at [472, 210] on input "text" at bounding box center [602, 206] width 271 height 30
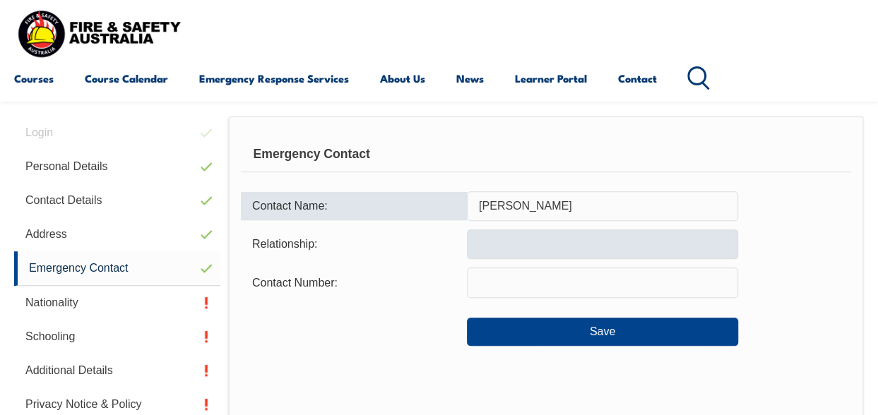
type input "[PERSON_NAME]"
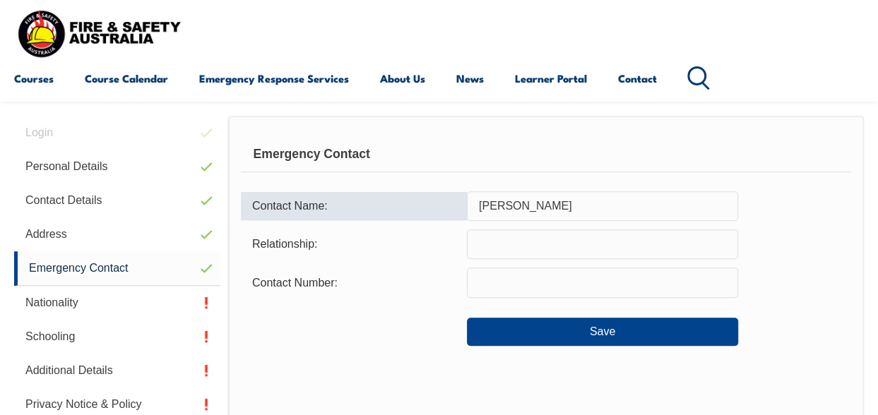
click at [477, 242] on input "text" at bounding box center [602, 245] width 271 height 30
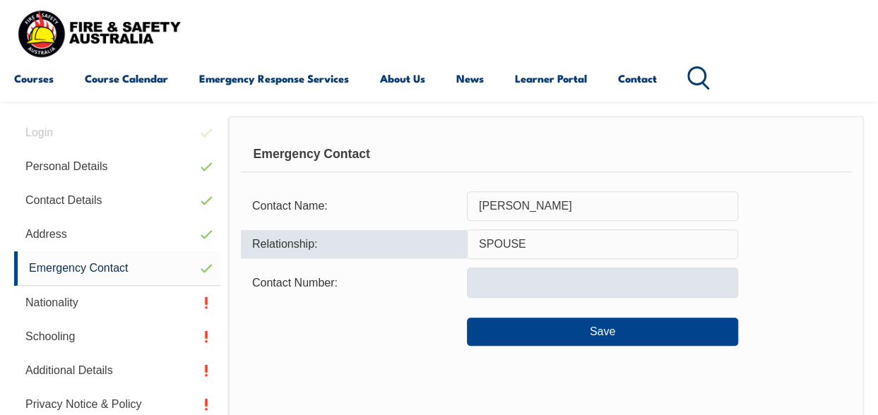
type input "SPOUSE"
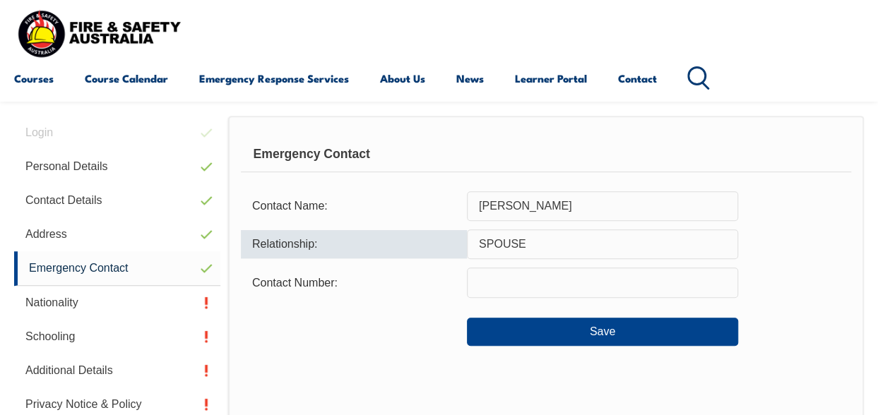
click at [479, 284] on input "text" at bounding box center [602, 283] width 271 height 30
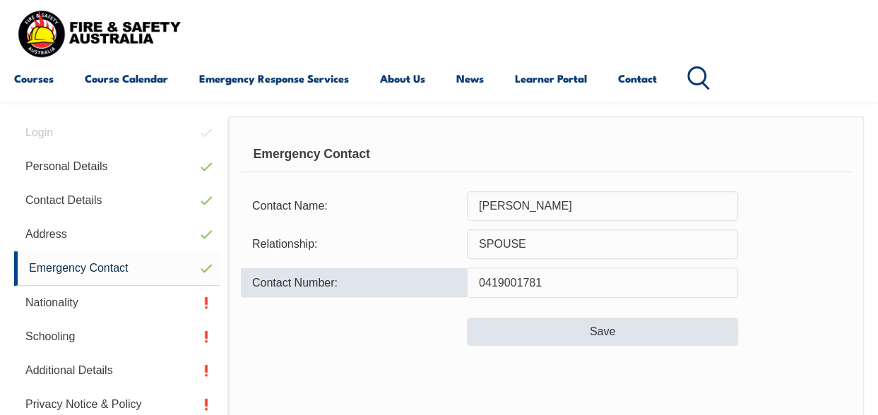
type input "0419001781"
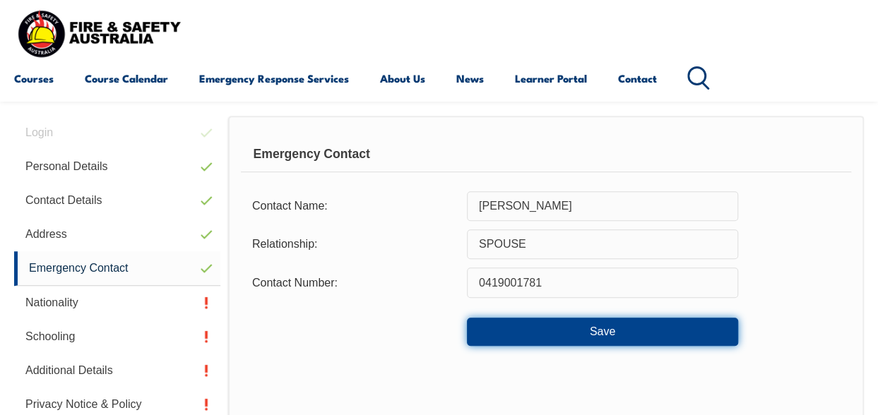
click at [591, 328] on button "Save" at bounding box center [602, 332] width 271 height 28
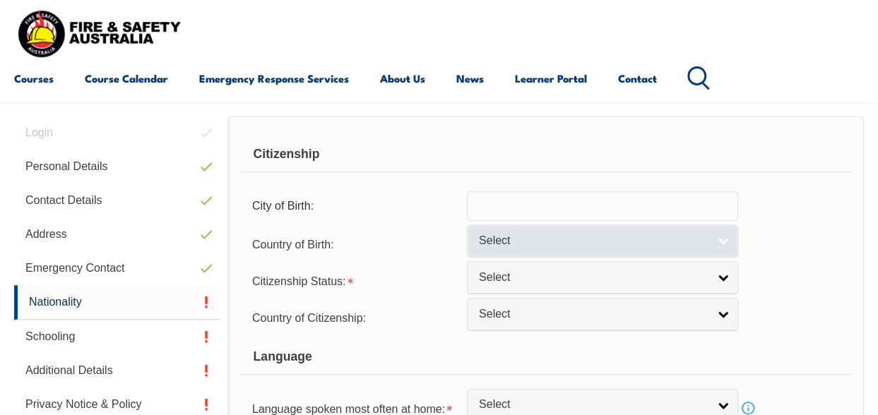
click at [727, 237] on link "Select" at bounding box center [602, 241] width 271 height 32
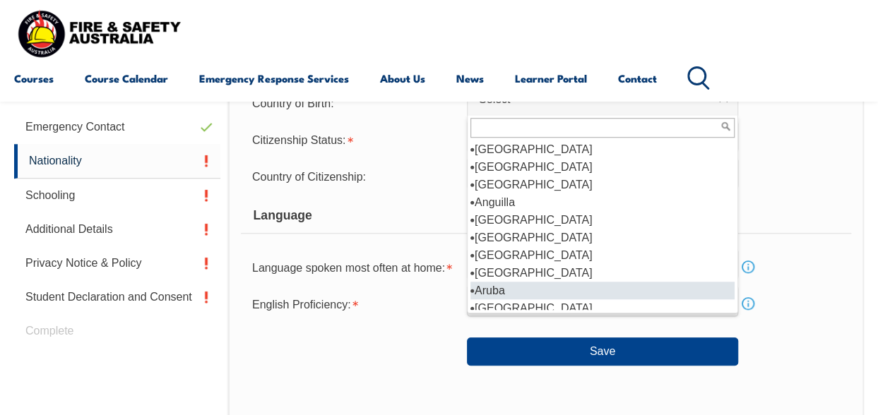
scroll to position [141, 0]
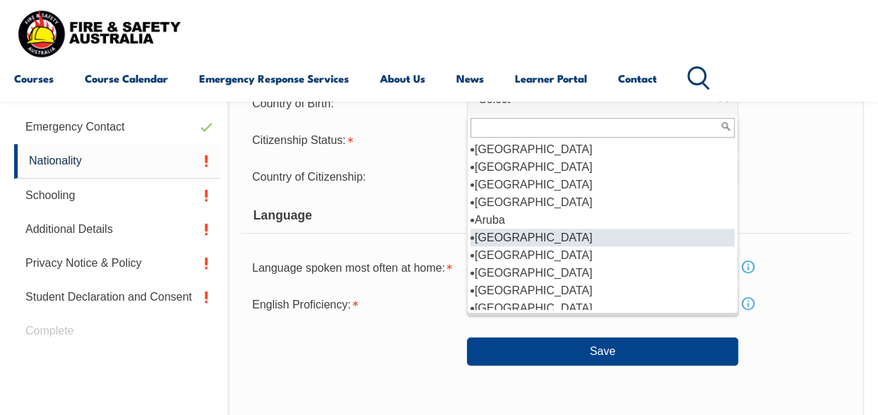
click at [513, 235] on li "[GEOGRAPHIC_DATA]" at bounding box center [602, 238] width 264 height 18
select select "1101"
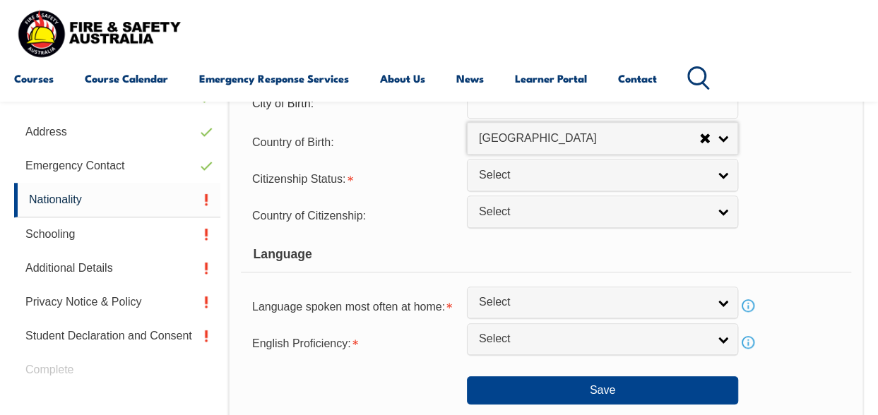
scroll to position [413, 0]
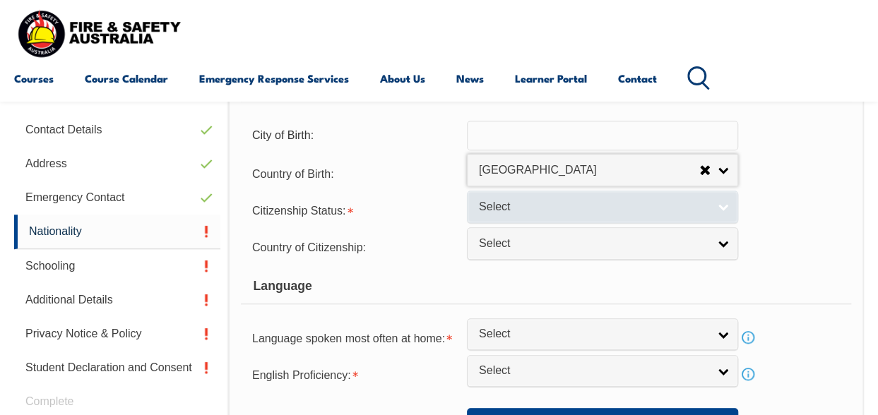
click at [725, 208] on link "Select" at bounding box center [602, 207] width 271 height 32
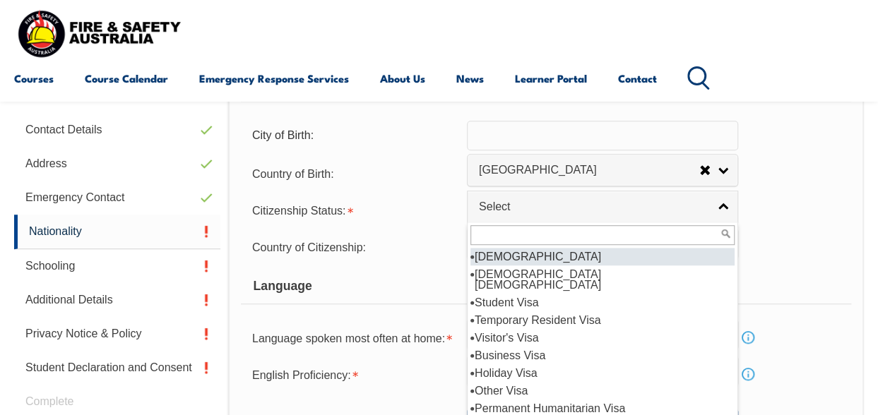
scroll to position [0, 0]
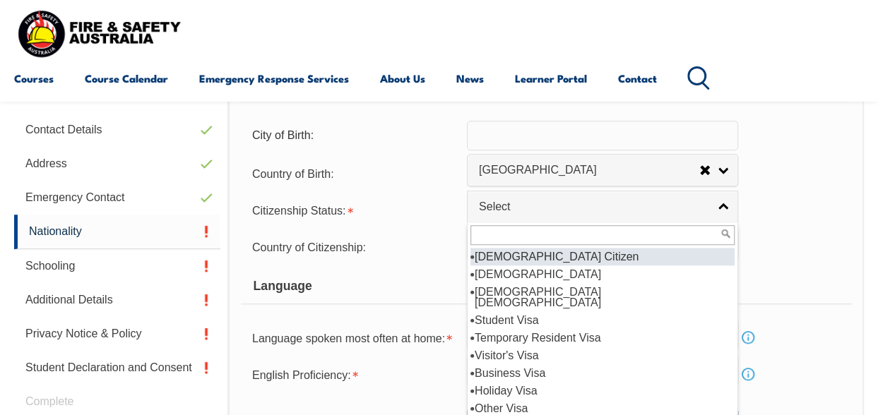
click at [565, 256] on li "[DEMOGRAPHIC_DATA] Citizen" at bounding box center [602, 257] width 264 height 18
select select "1"
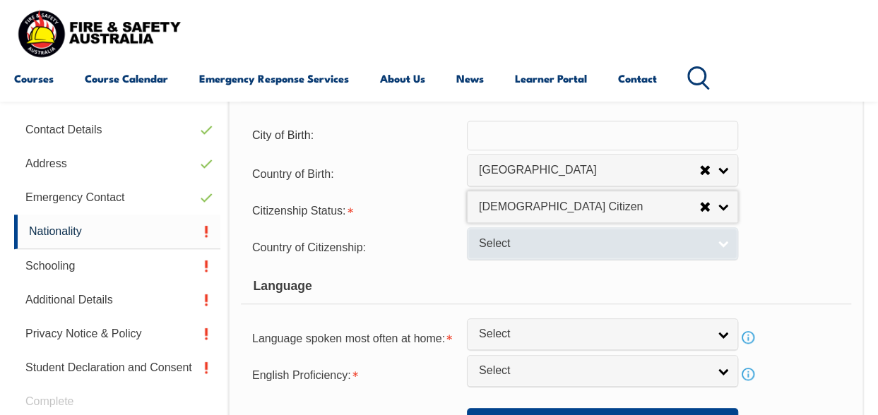
click at [722, 246] on link "Select" at bounding box center [602, 243] width 271 height 32
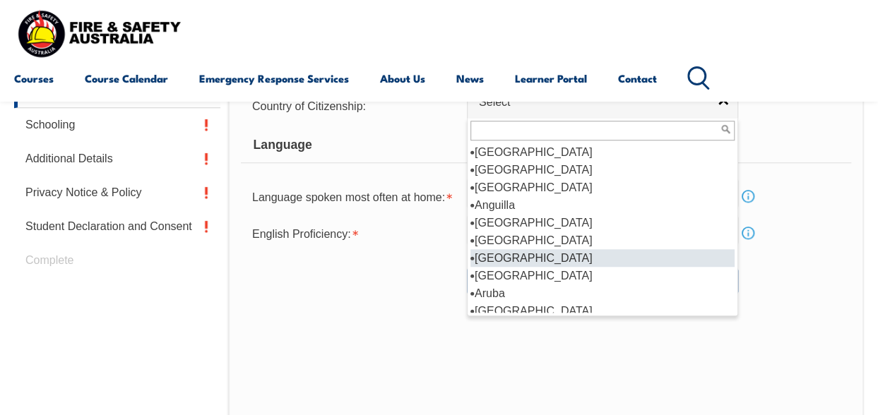
scroll to position [141, 0]
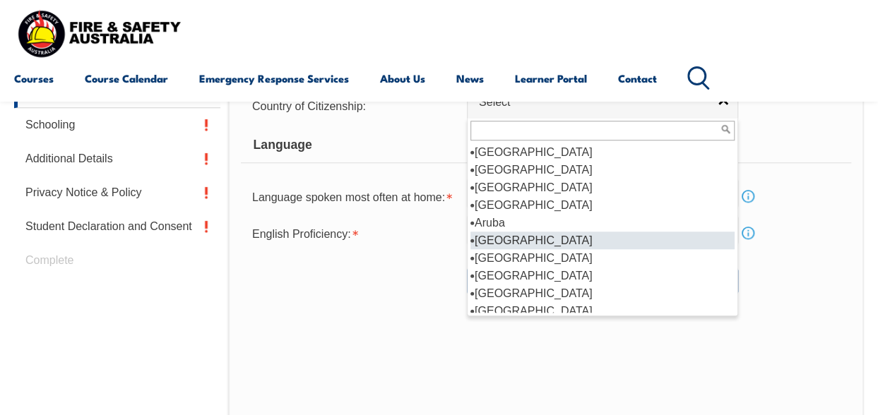
click at [511, 234] on li "[GEOGRAPHIC_DATA]" at bounding box center [602, 241] width 264 height 18
select select "1101"
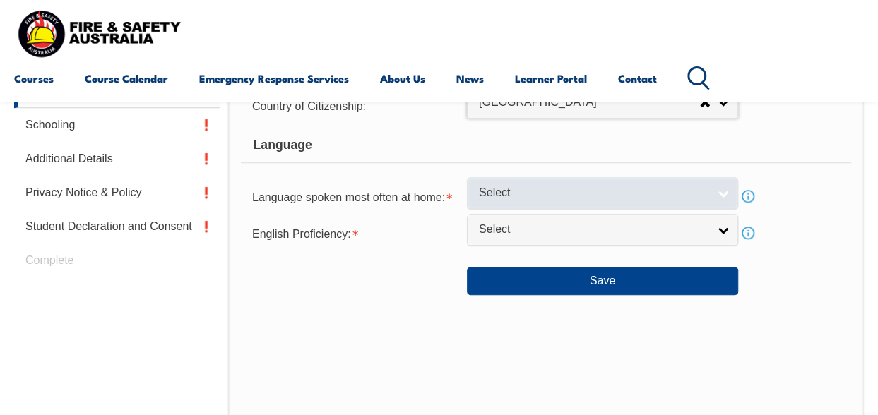
click at [724, 192] on link "Select" at bounding box center [602, 193] width 271 height 32
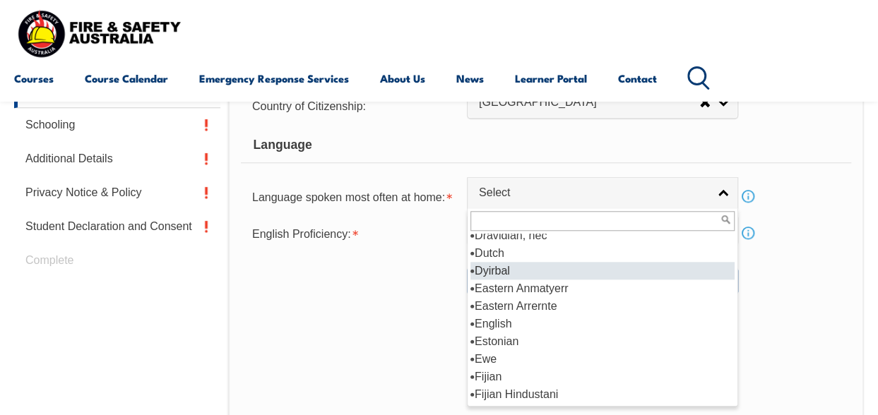
scroll to position [1766, 0]
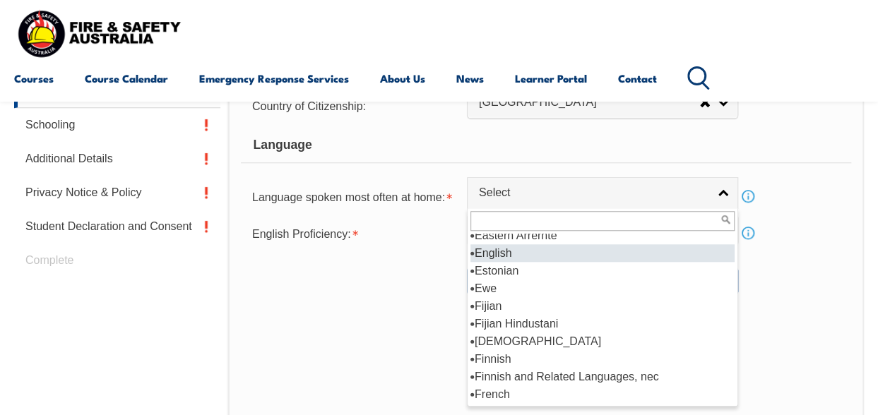
click at [502, 249] on li "English" at bounding box center [602, 253] width 264 height 18
select select "1201"
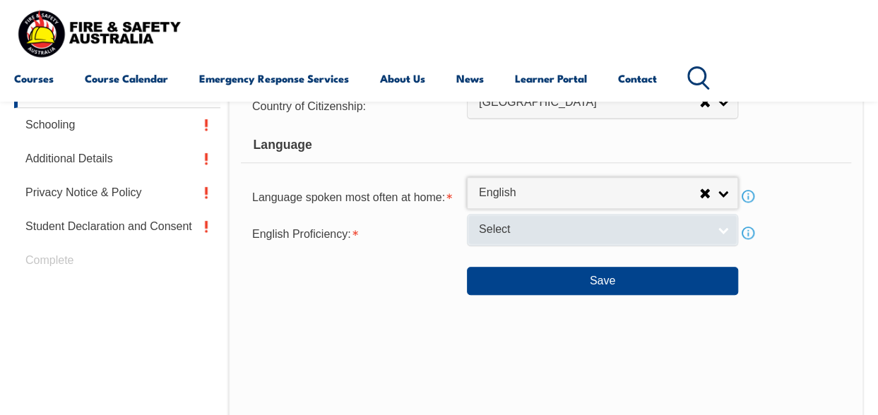
click at [722, 228] on link "Select" at bounding box center [602, 230] width 271 height 32
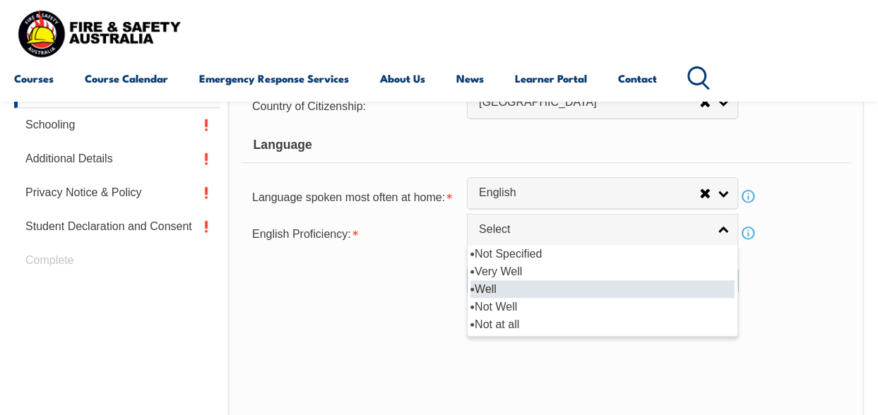
click at [624, 286] on li "Well" at bounding box center [602, 289] width 264 height 18
select select "2"
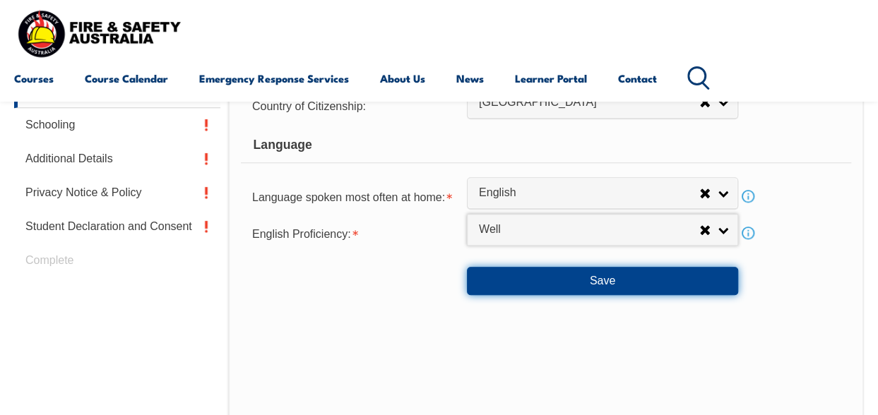
click at [597, 279] on button "Save" at bounding box center [602, 281] width 271 height 28
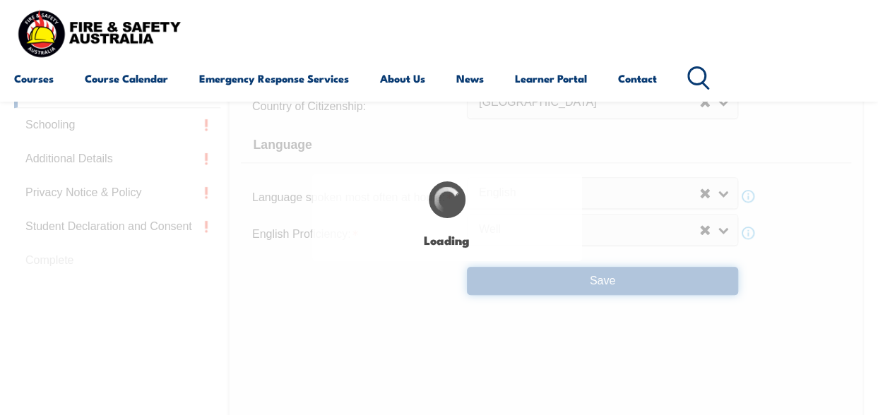
select select "false"
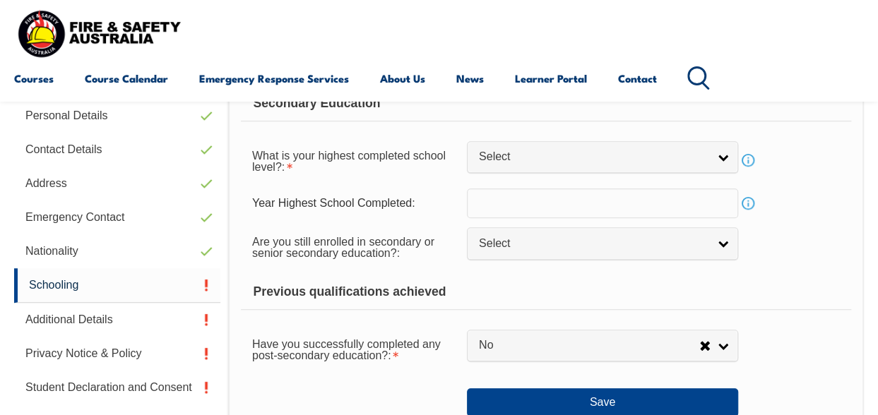
scroll to position [342, 0]
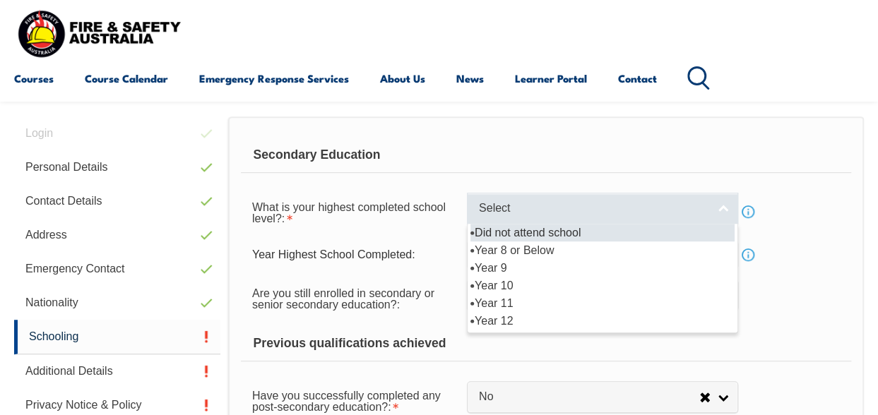
click at [725, 204] on link "Select" at bounding box center [602, 209] width 271 height 32
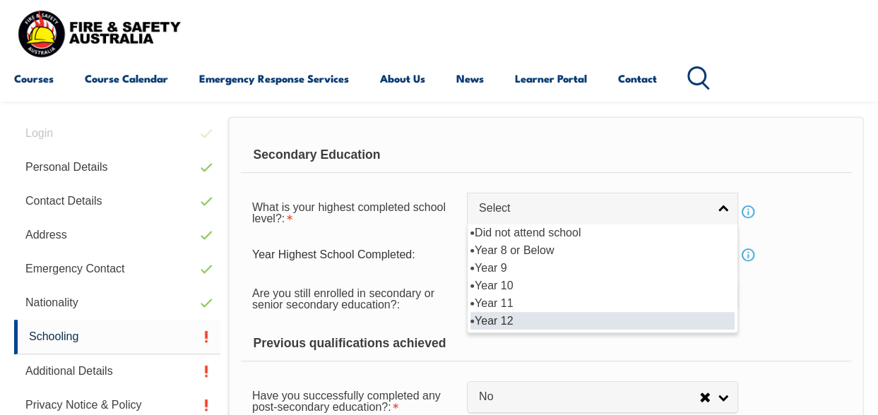
click at [515, 317] on li "Year 12" at bounding box center [602, 321] width 264 height 18
select select "12"
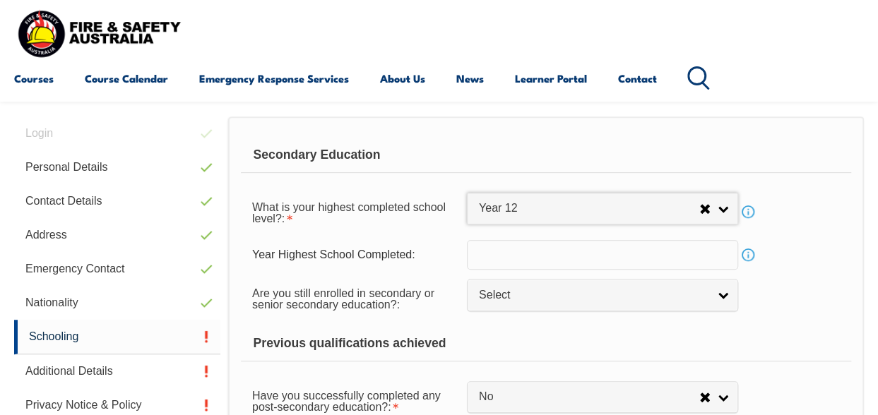
click at [475, 252] on input "text" at bounding box center [602, 255] width 271 height 30
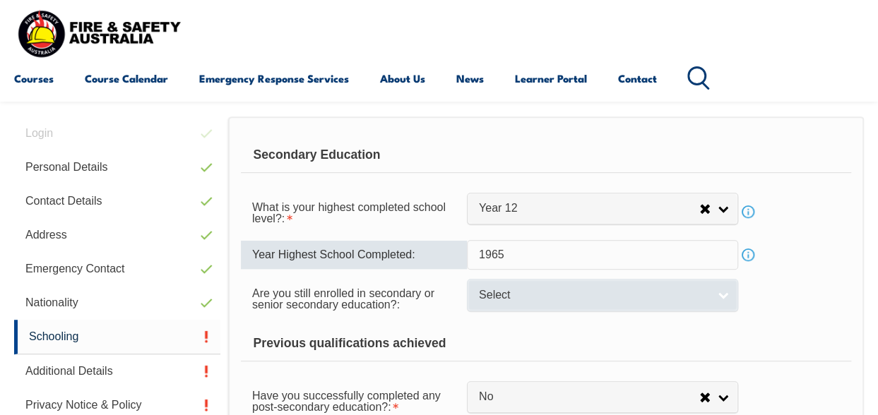
type input "1965"
click at [726, 290] on link "Select" at bounding box center [602, 295] width 271 height 32
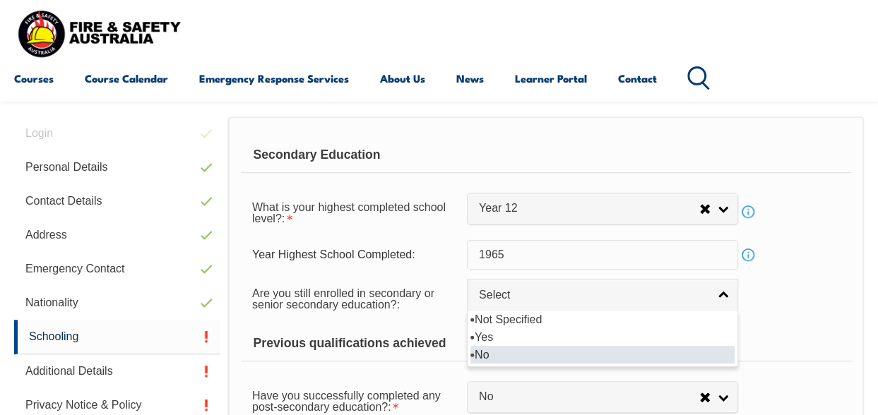
click at [484, 350] on li "No" at bounding box center [602, 355] width 264 height 18
select select "false"
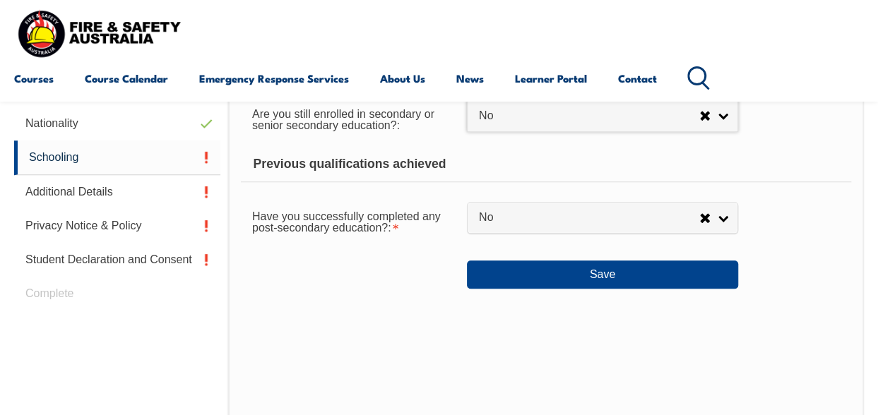
scroll to position [554, 0]
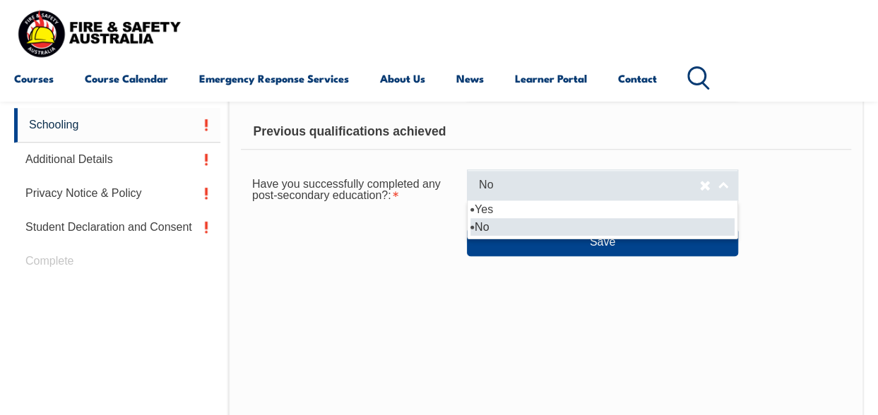
click at [723, 180] on link "No" at bounding box center [602, 185] width 271 height 32
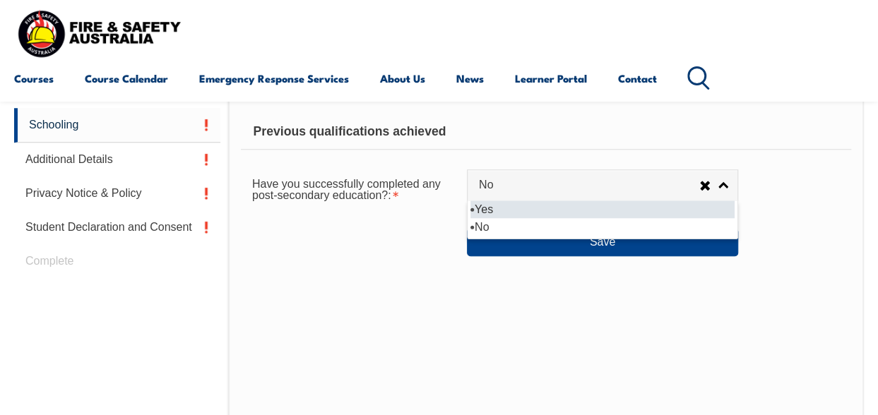
click at [494, 206] on li "Yes" at bounding box center [602, 210] width 264 height 18
select select "true"
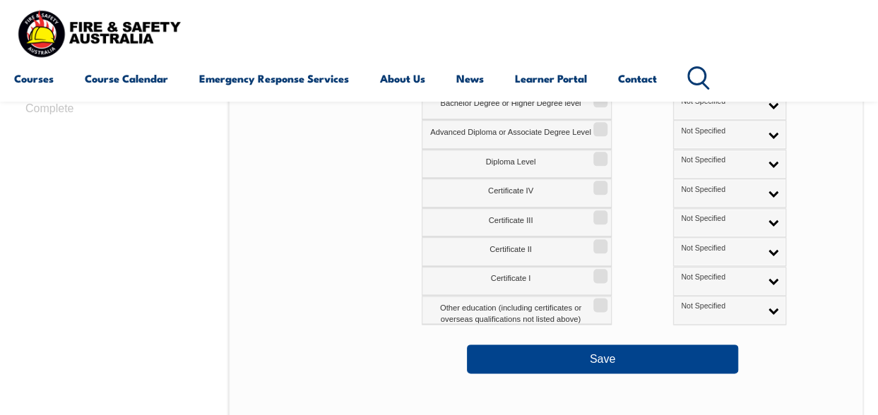
scroll to position [692, 0]
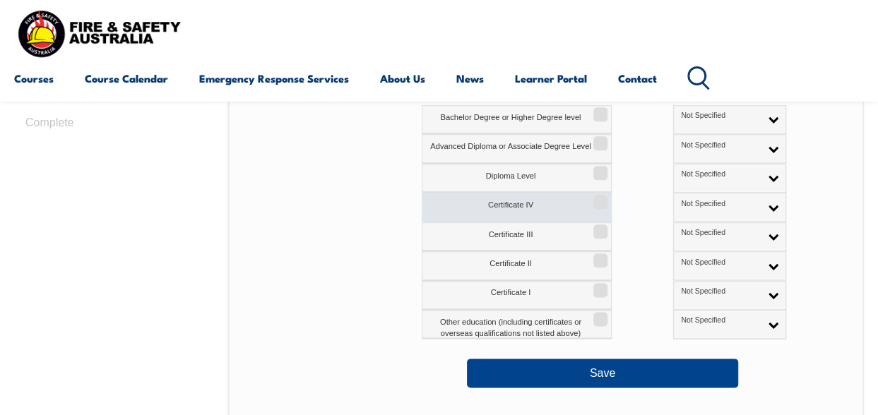
click at [513, 208] on label "Certificate IV" at bounding box center [517, 207] width 190 height 29
click at [594, 198] on input "Certificate IV" at bounding box center [598, 196] width 8 height 1
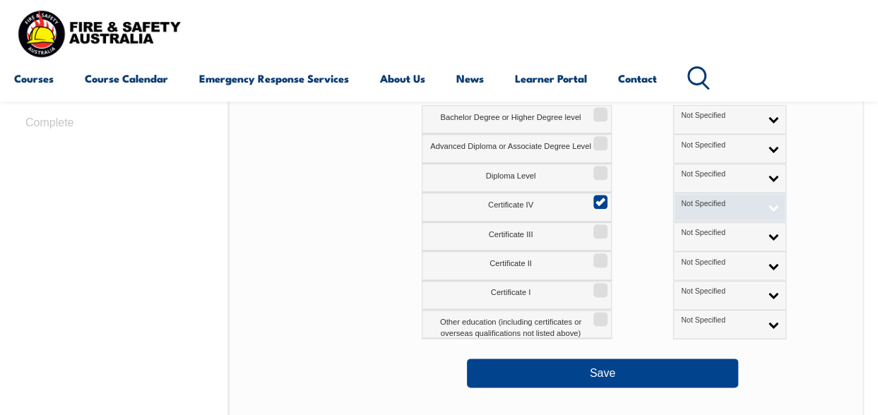
click at [707, 201] on link "Not Specified" at bounding box center [729, 207] width 113 height 29
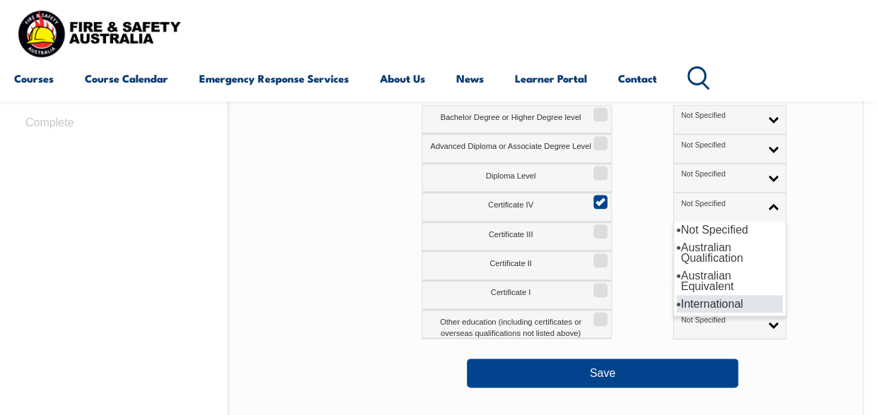
click at [677, 303] on li "International" at bounding box center [730, 304] width 106 height 18
click at [710, 204] on link "International" at bounding box center [729, 207] width 113 height 29
drag, startPoint x: 593, startPoint y: 200, endPoint x: 603, endPoint y: 200, distance: 9.9
click at [595, 198] on input "Certificate IV" at bounding box center [598, 196] width 8 height 1
checkbox input "false"
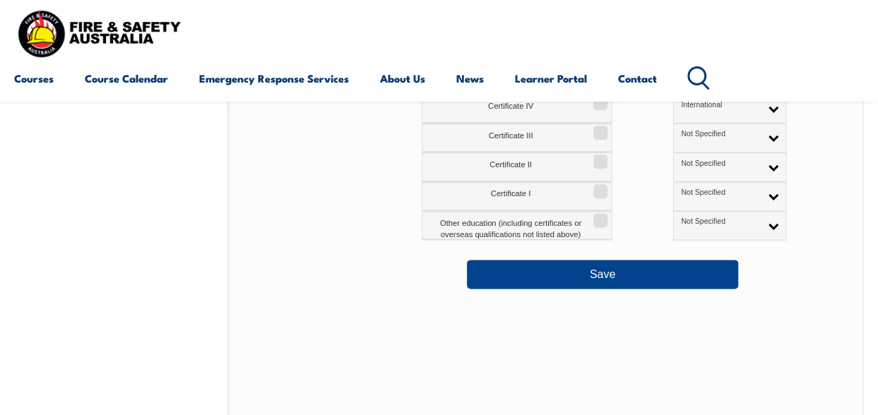
scroll to position [833, 0]
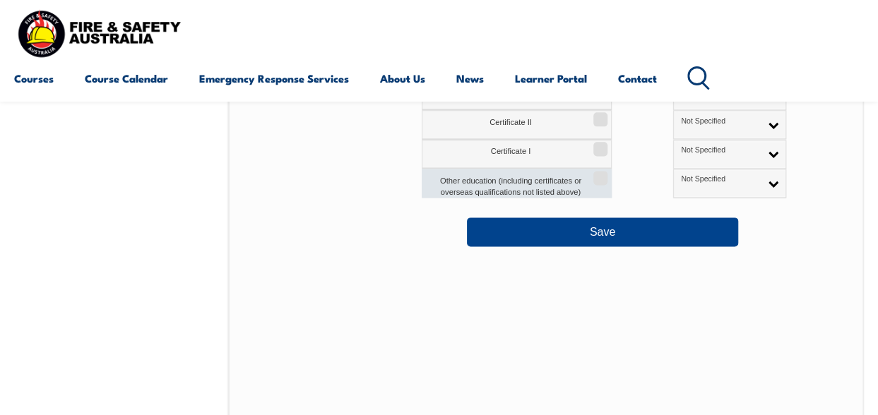
click at [602, 174] on input "Other education (including certificates or overseas qualifications not listed a…" at bounding box center [598, 172] width 8 height 1
checkbox input "true"
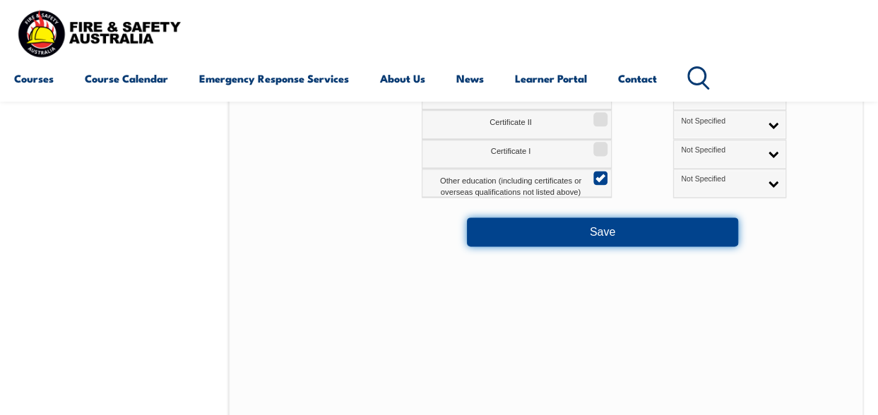
click at [596, 227] on button "Save" at bounding box center [602, 232] width 271 height 28
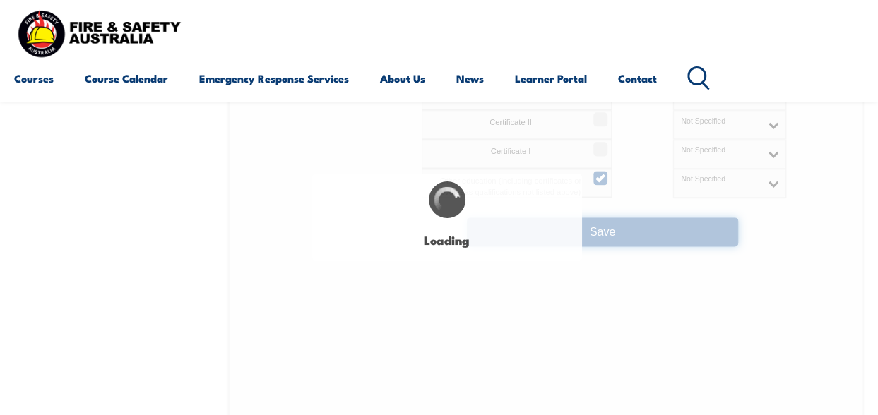
select select
select select "false"
select select "true"
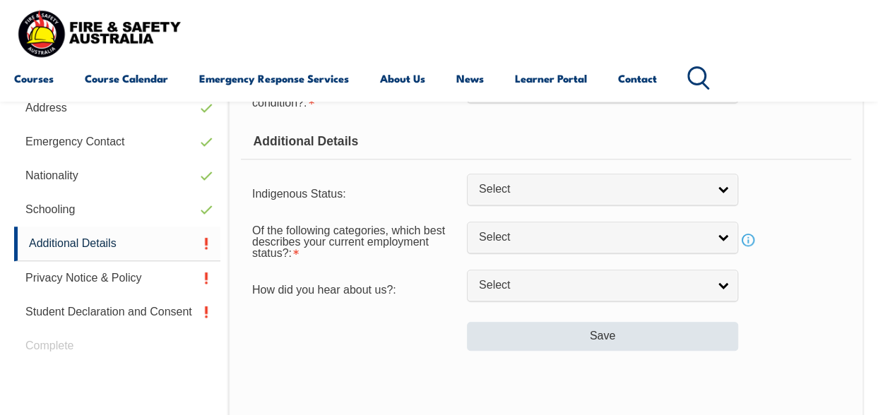
scroll to position [342, 0]
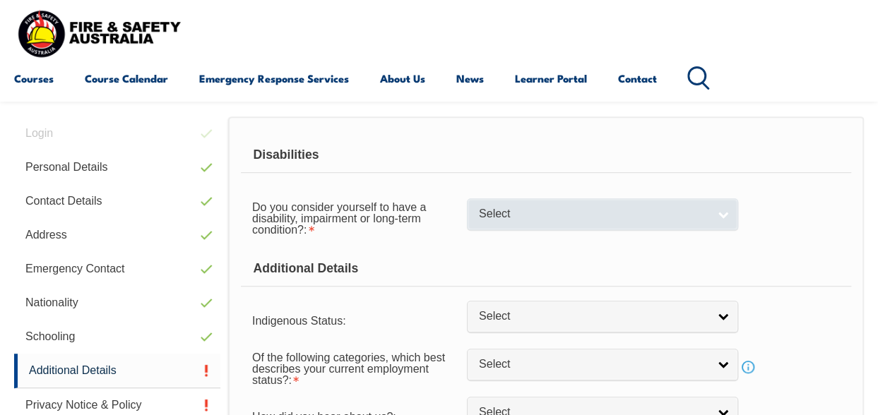
click at [726, 214] on link "Select" at bounding box center [602, 214] width 271 height 32
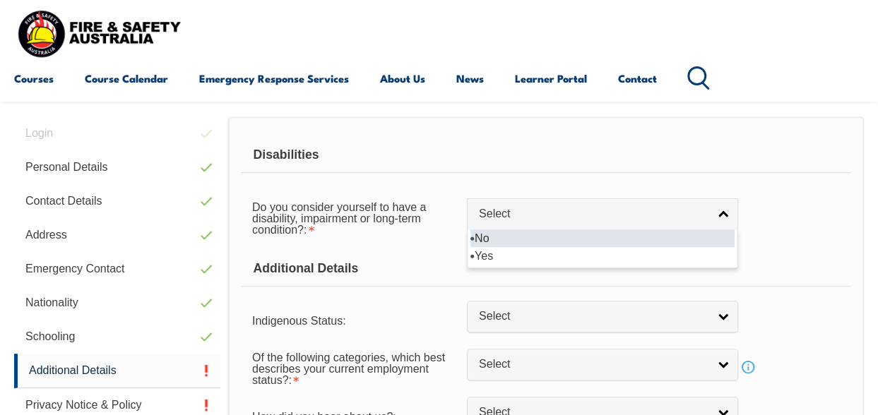
click at [484, 234] on li "No" at bounding box center [602, 239] width 264 height 18
select select "false"
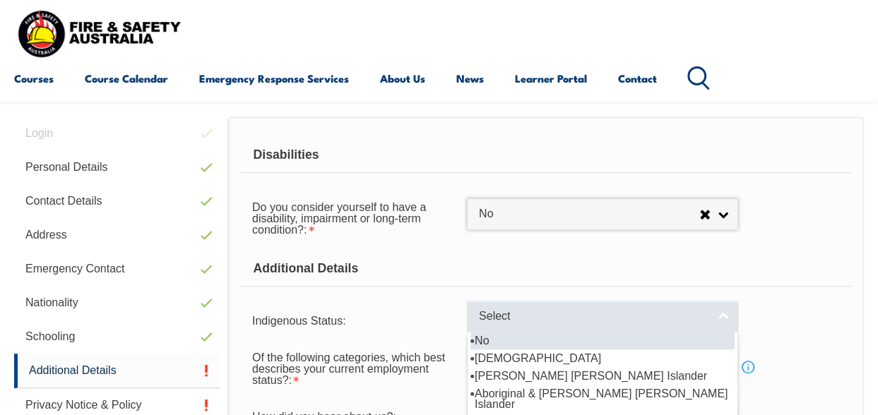
click at [726, 314] on link "Select" at bounding box center [602, 317] width 271 height 32
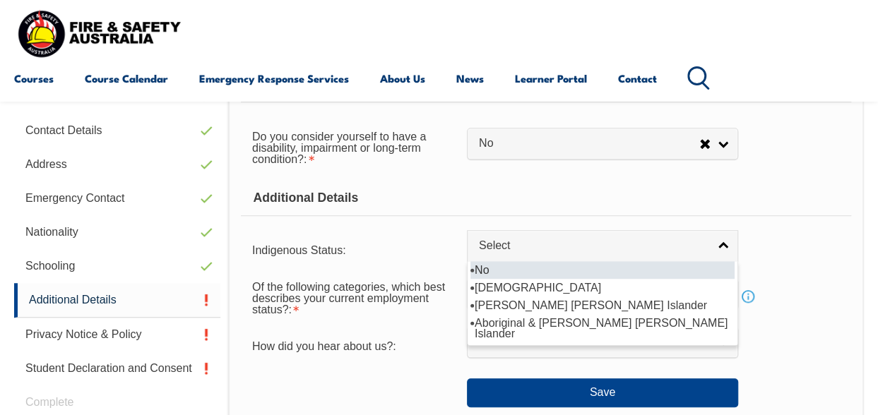
click at [481, 268] on li "No" at bounding box center [602, 270] width 264 height 18
select select "4"
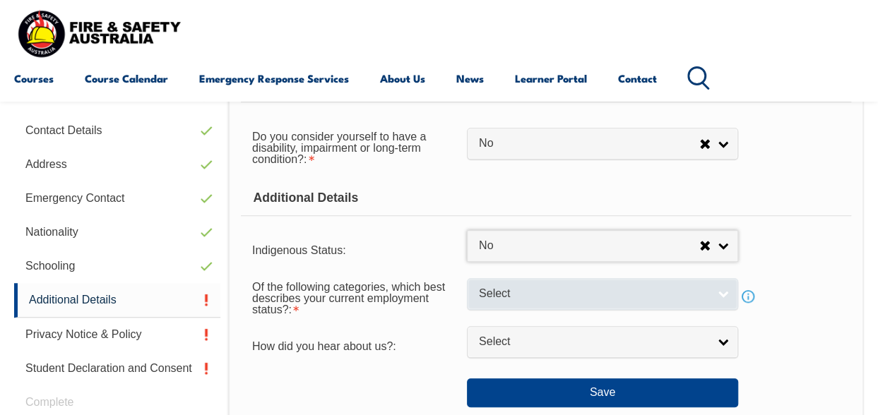
click at [724, 290] on link "Select" at bounding box center [602, 294] width 271 height 32
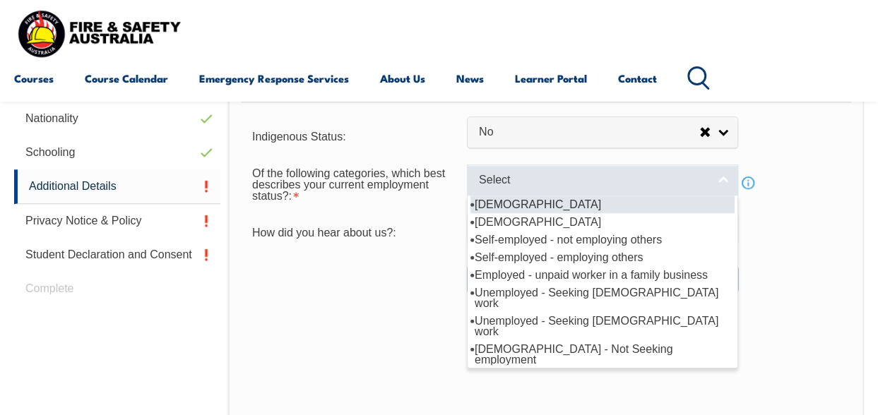
scroll to position [554, 0]
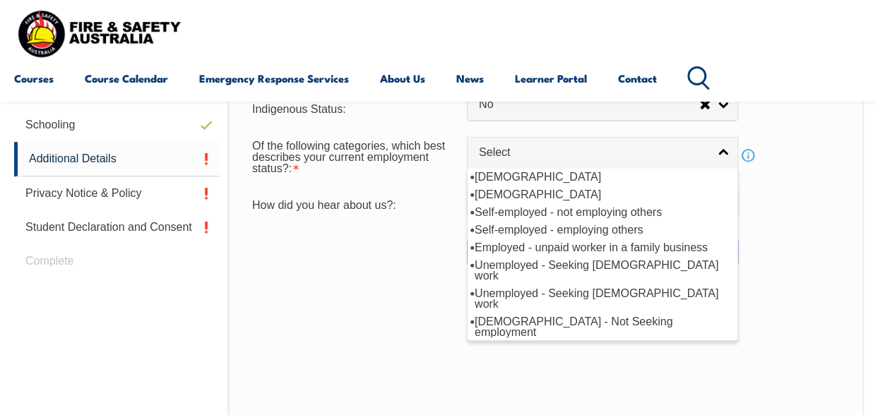
click at [838, 169] on div "Of the following categories, which best describes your current employment statu…" at bounding box center [546, 155] width 610 height 51
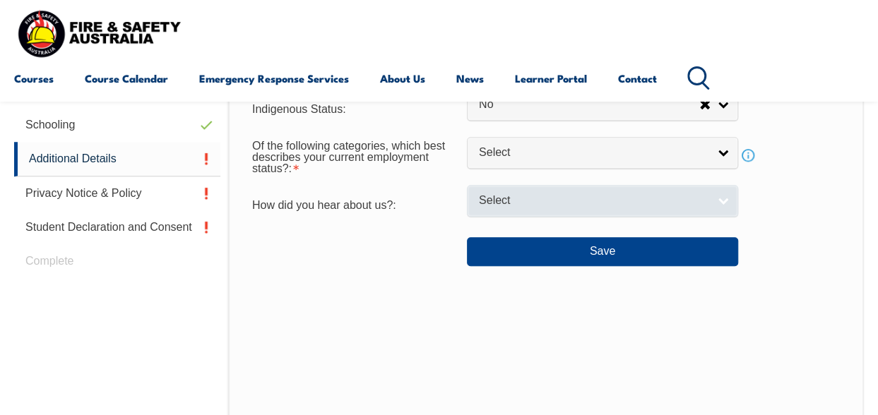
click at [721, 199] on link "Select" at bounding box center [602, 201] width 271 height 32
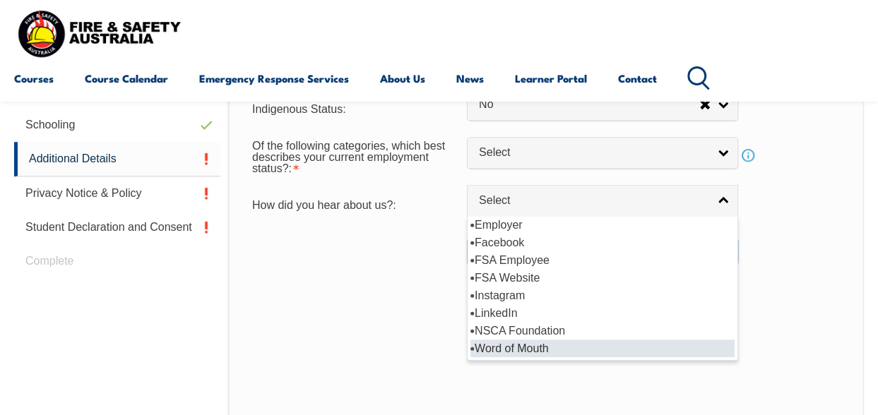
click at [554, 346] on li "Word of Mouth" at bounding box center [602, 349] width 264 height 18
select select "8018"
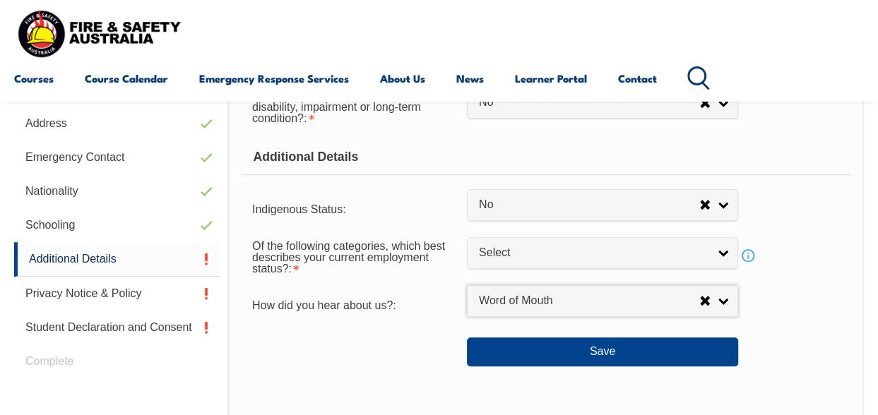
scroll to position [483, 0]
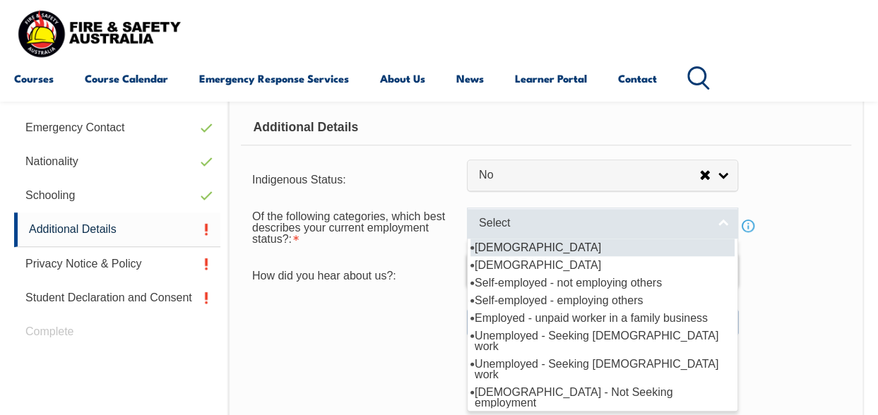
click at [725, 220] on link "Select" at bounding box center [602, 224] width 271 height 32
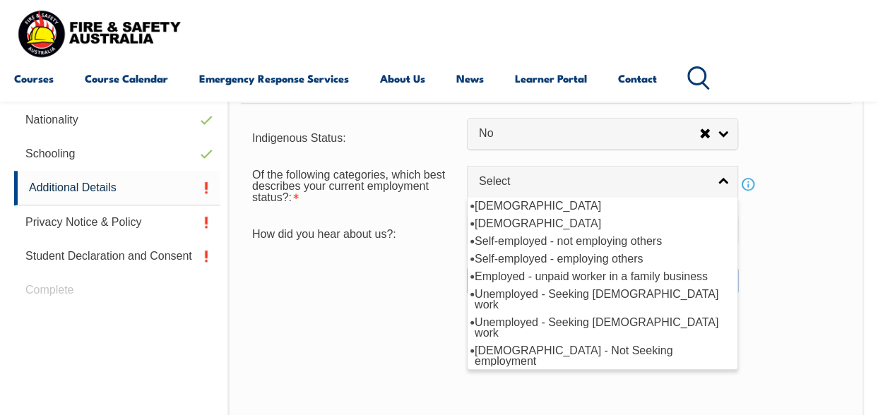
scroll to position [554, 0]
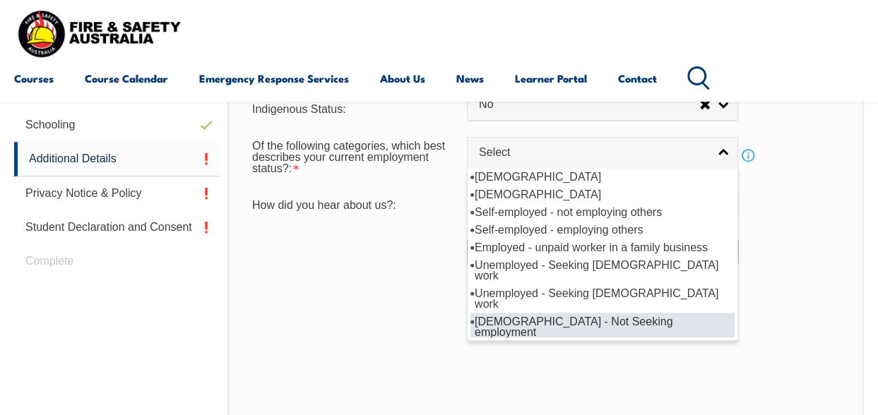
click at [535, 313] on li "[DEMOGRAPHIC_DATA] - Not Seeking employment" at bounding box center [602, 327] width 264 height 28
select select "8"
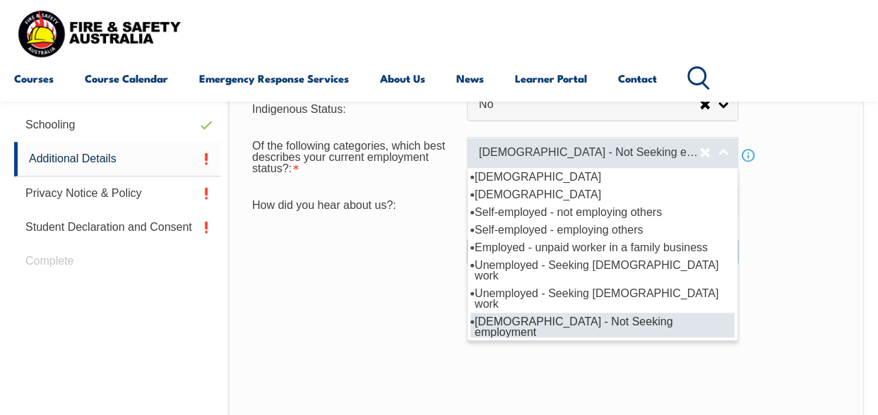
click at [723, 148] on link "[DEMOGRAPHIC_DATA] - Not Seeking employment" at bounding box center [602, 153] width 271 height 32
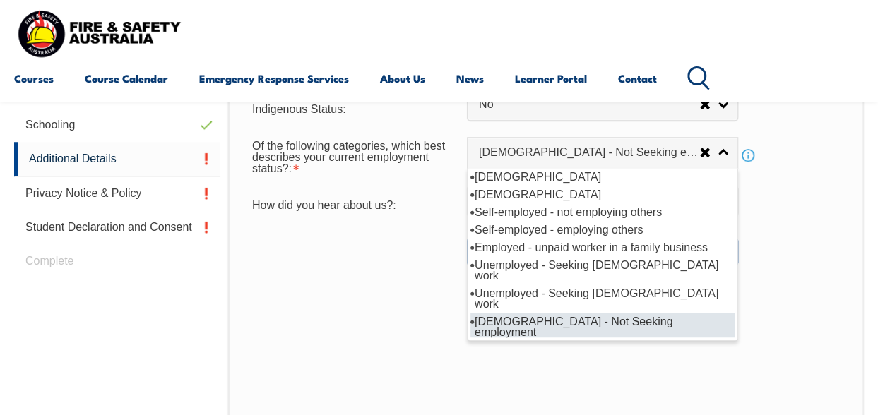
click at [636, 313] on li "[DEMOGRAPHIC_DATA] - Not Seeking employment" at bounding box center [602, 327] width 264 height 28
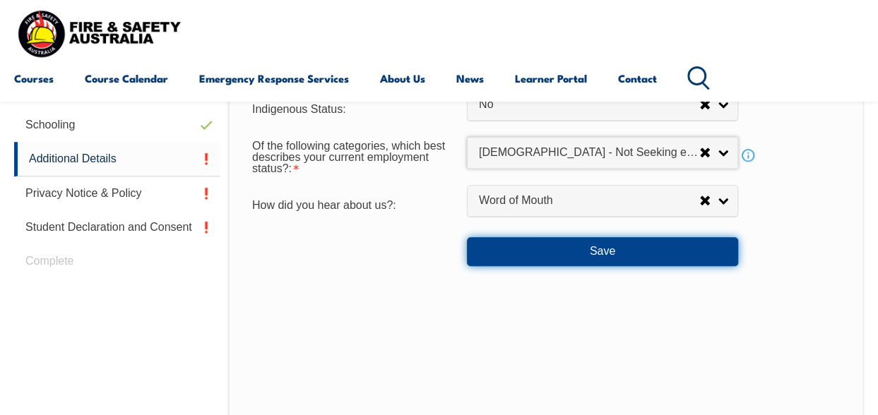
click at [617, 247] on button "Save" at bounding box center [602, 251] width 271 height 28
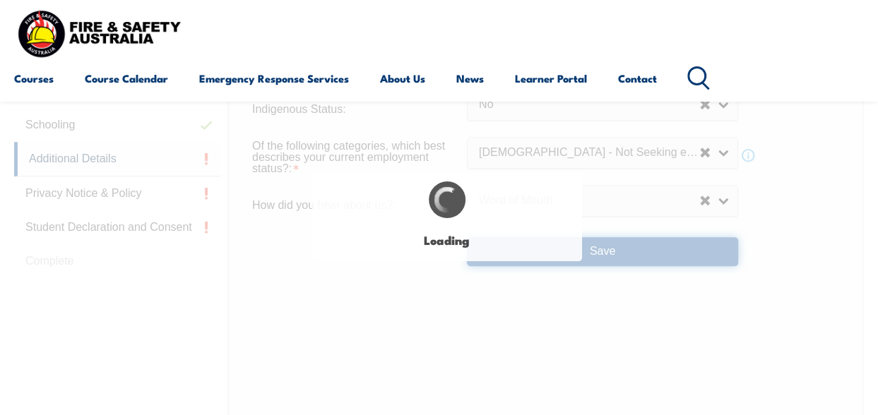
select select "false"
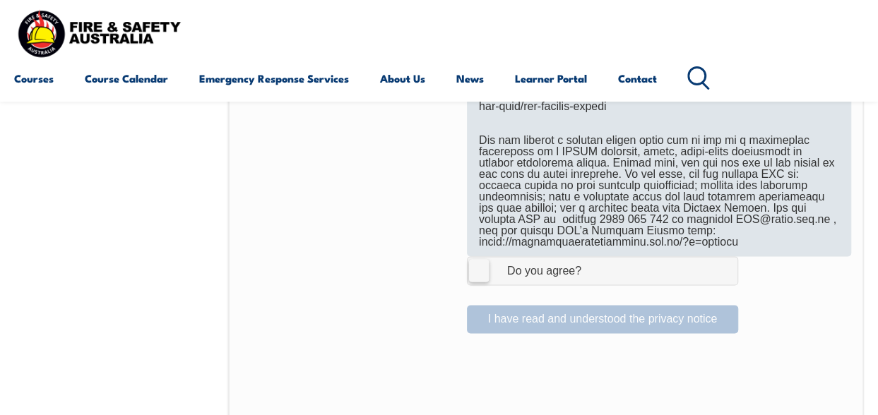
scroll to position [978, 0]
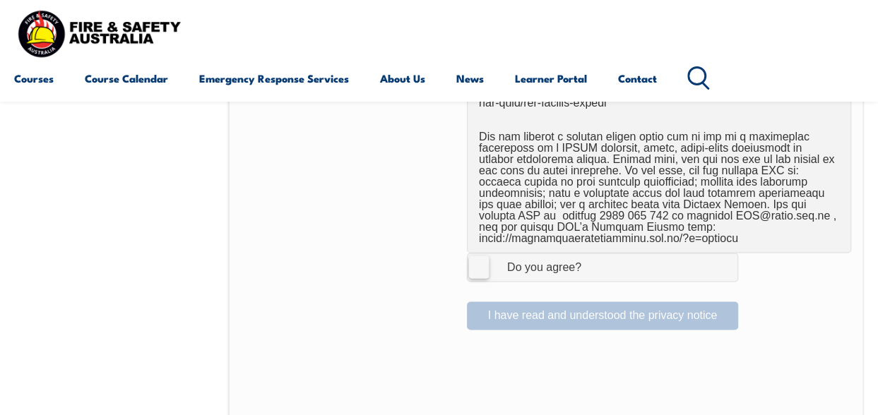
click at [474, 265] on label "I Agree Do you agree?" at bounding box center [602, 267] width 271 height 28
click at [593, 265] on input "I Agree Do you agree?" at bounding box center [605, 267] width 24 height 27
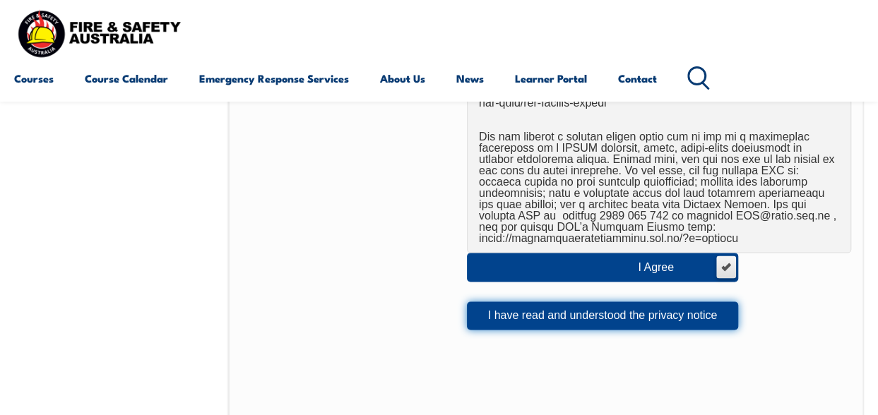
click at [645, 315] on button "I have read and understood the privacy notice" at bounding box center [602, 316] width 271 height 28
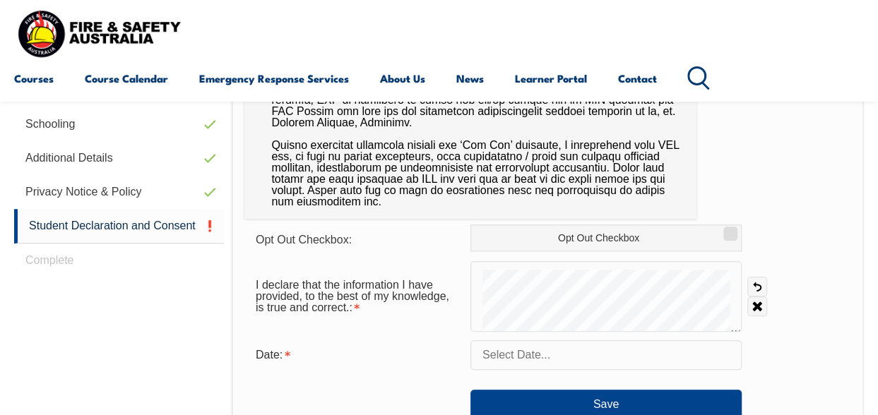
scroll to position [625, 0]
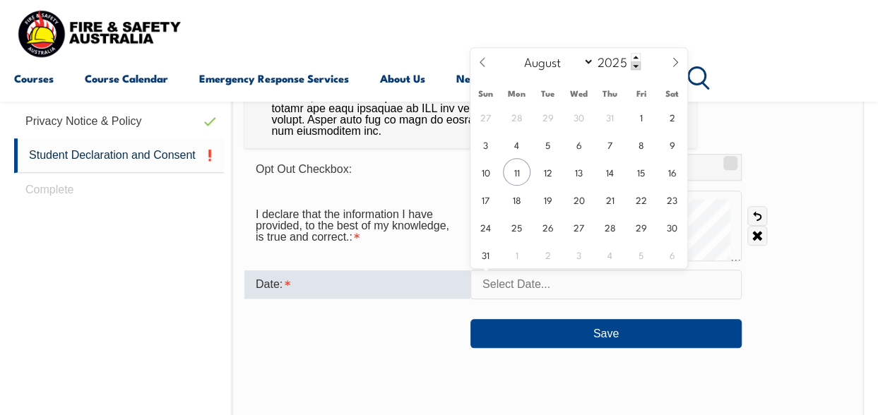
click at [488, 286] on input "text" at bounding box center [605, 285] width 271 height 30
click at [519, 171] on span "11" at bounding box center [517, 172] width 28 height 28
type input "August 11, 2025"
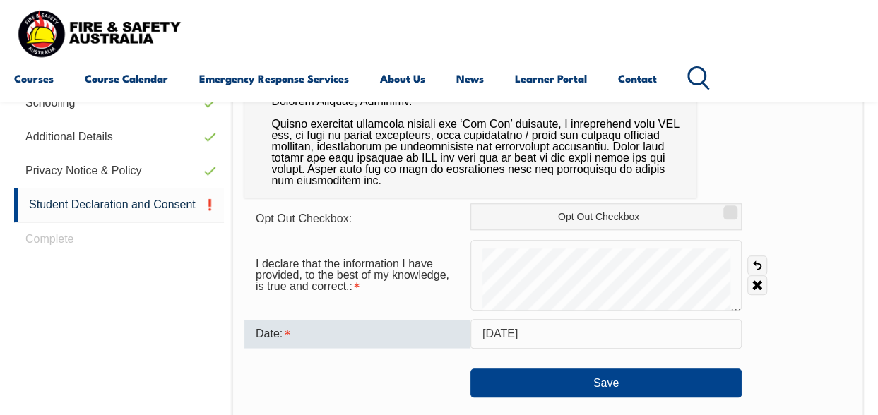
scroll to position [554, 0]
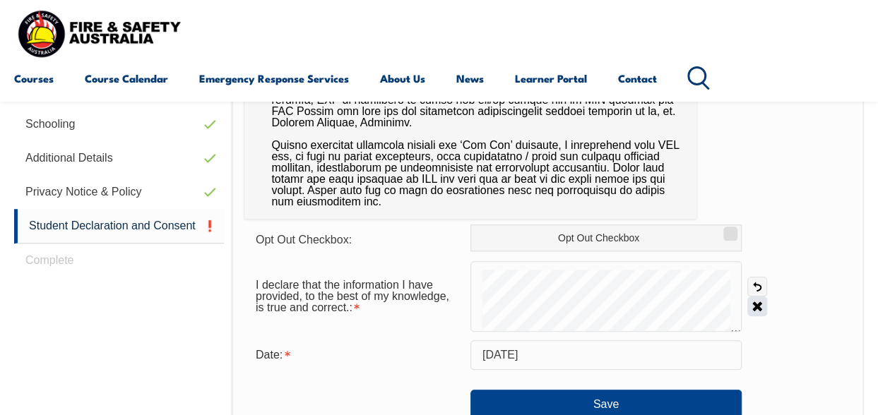
click at [755, 302] on link "Clear" at bounding box center [757, 307] width 20 height 20
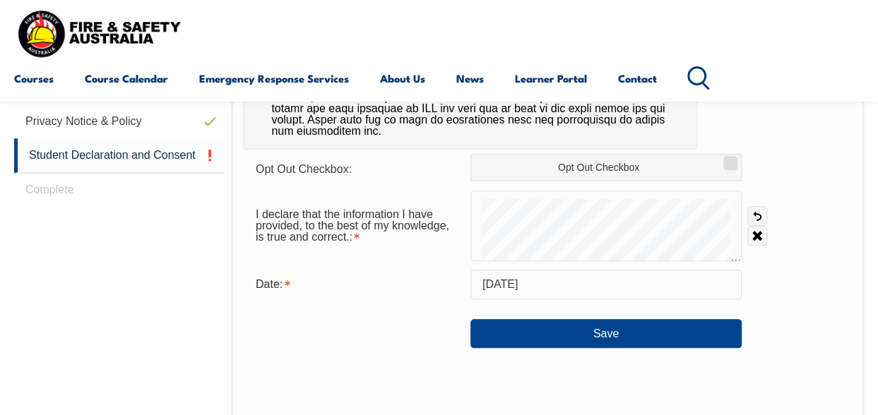
scroll to position [696, 0]
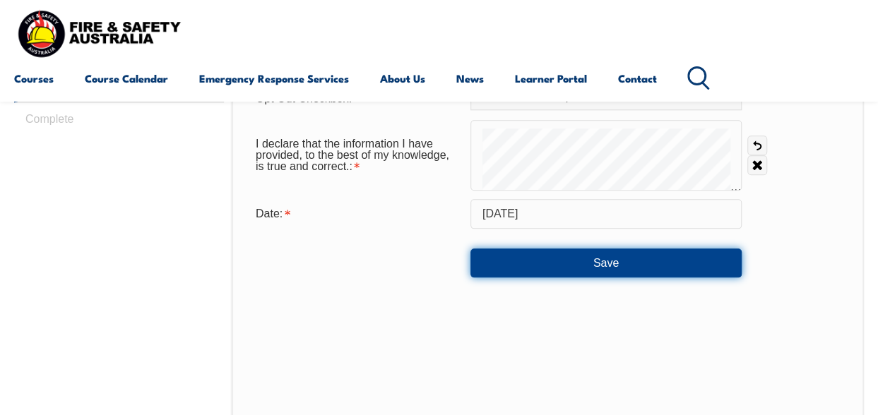
click at [610, 258] on button "Save" at bounding box center [605, 263] width 271 height 28
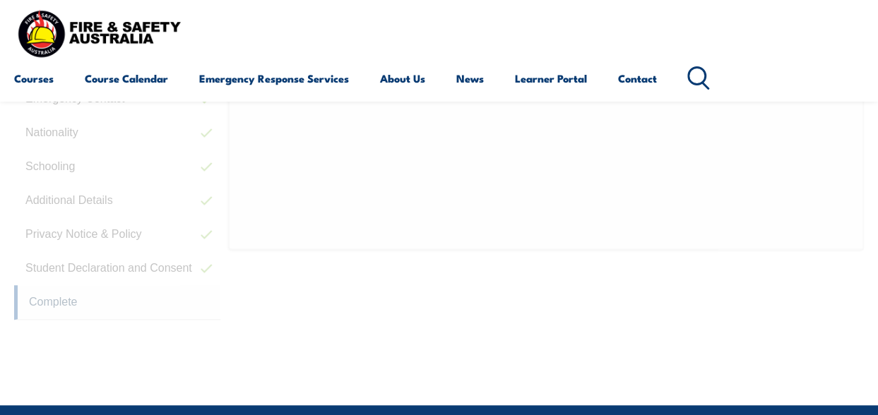
scroll to position [382, 0]
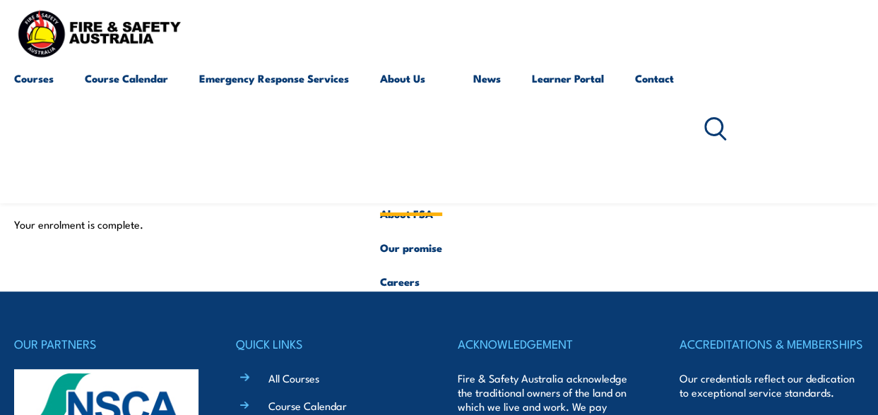
scroll to position [141, 0]
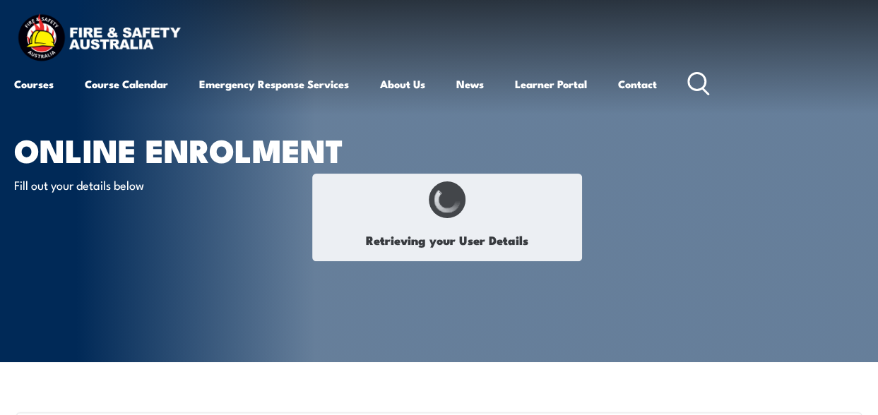
select select "Mr"
type input "[PERSON_NAME]"
type input "Hawker"
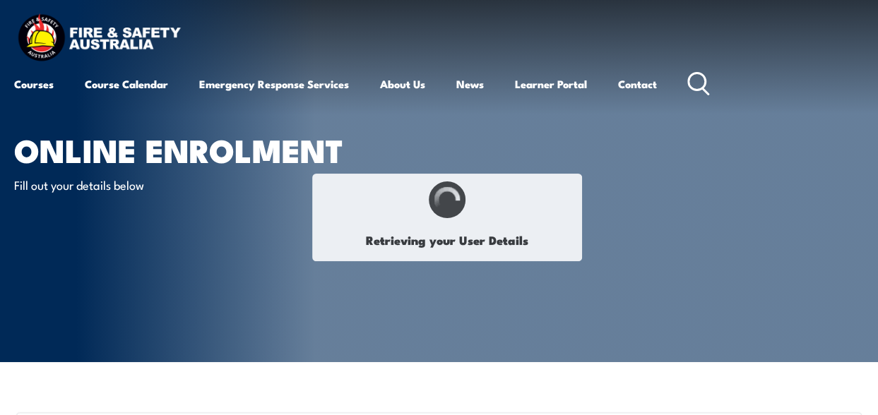
type input "[DATE]"
type input "4KM9E7DQWV"
select select "M"
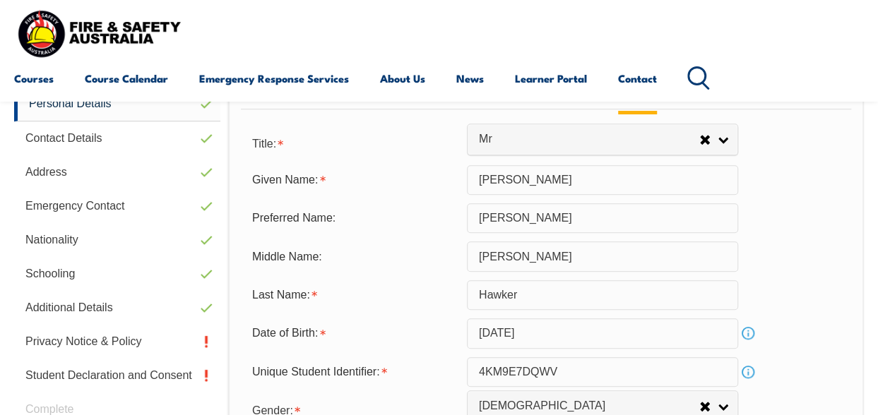
scroll to position [343, 0]
